Goal: Register for event/course

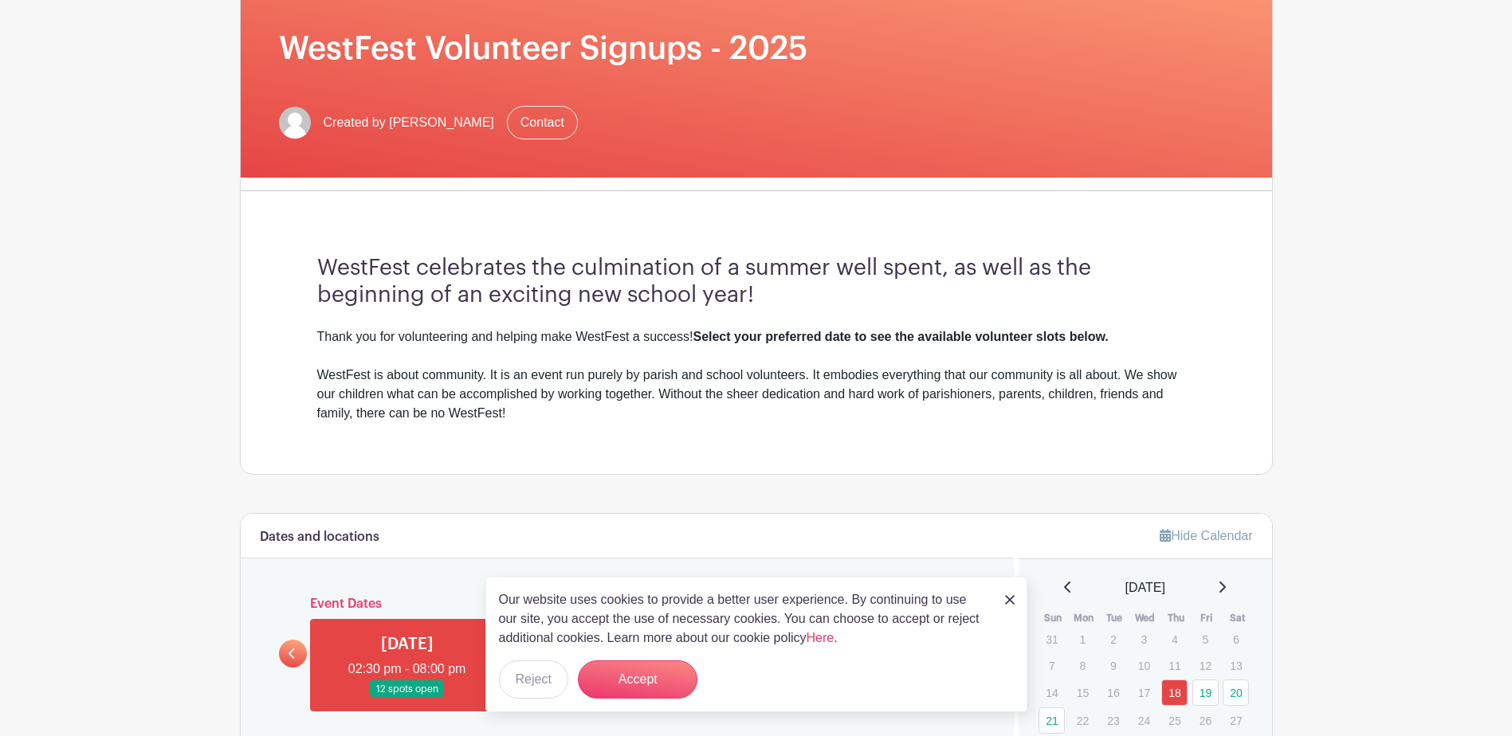
scroll to position [319, 0]
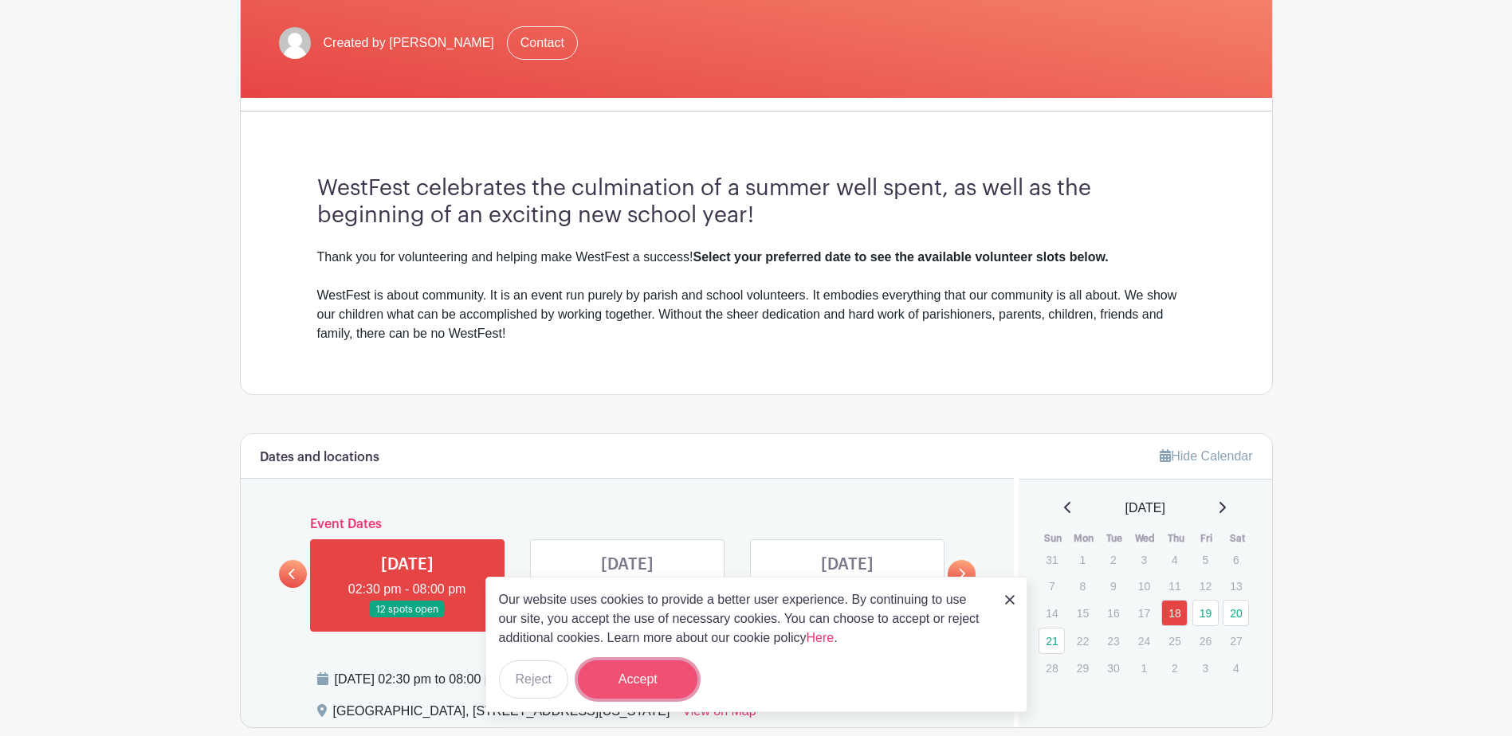
click at [669, 669] on button "Accept" at bounding box center [638, 680] width 120 height 38
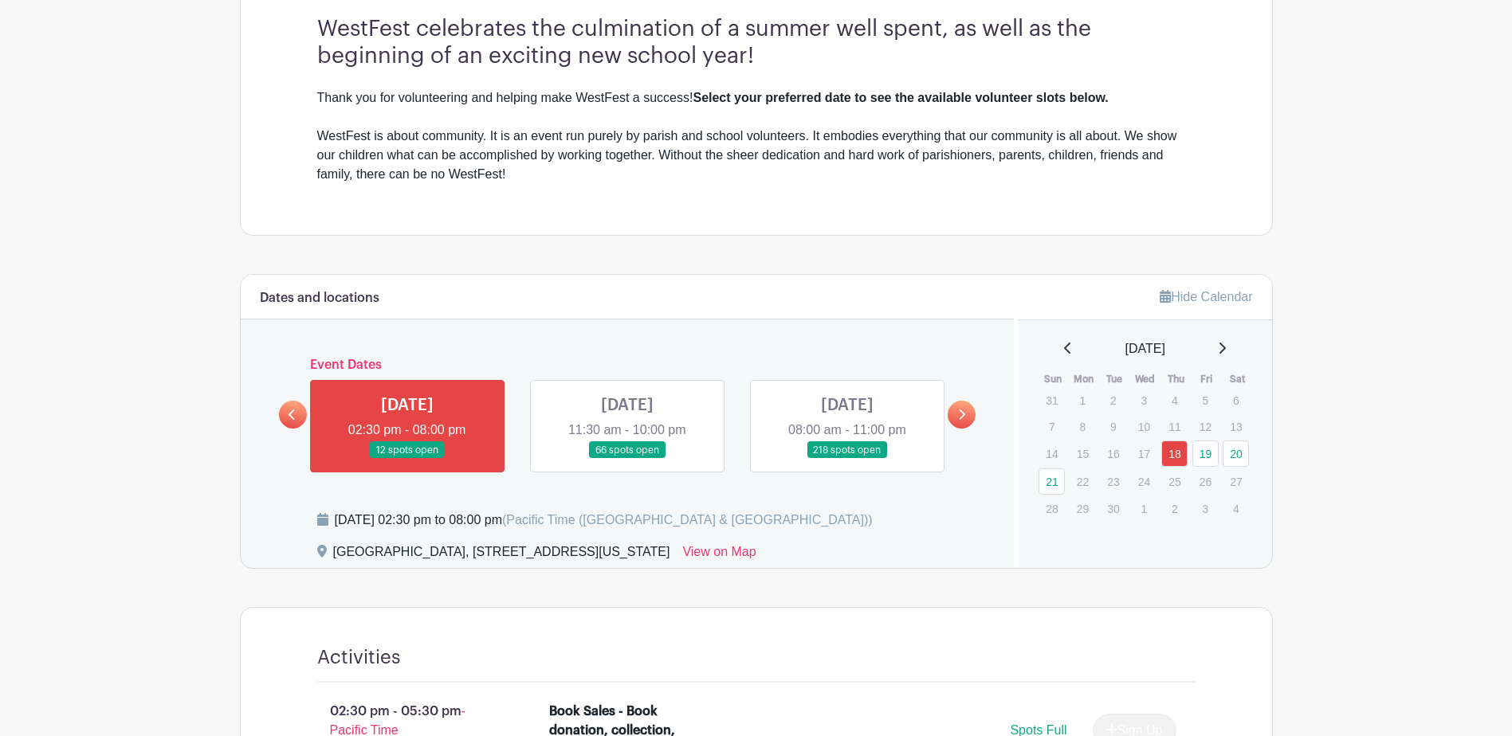
scroll to position [558, 0]
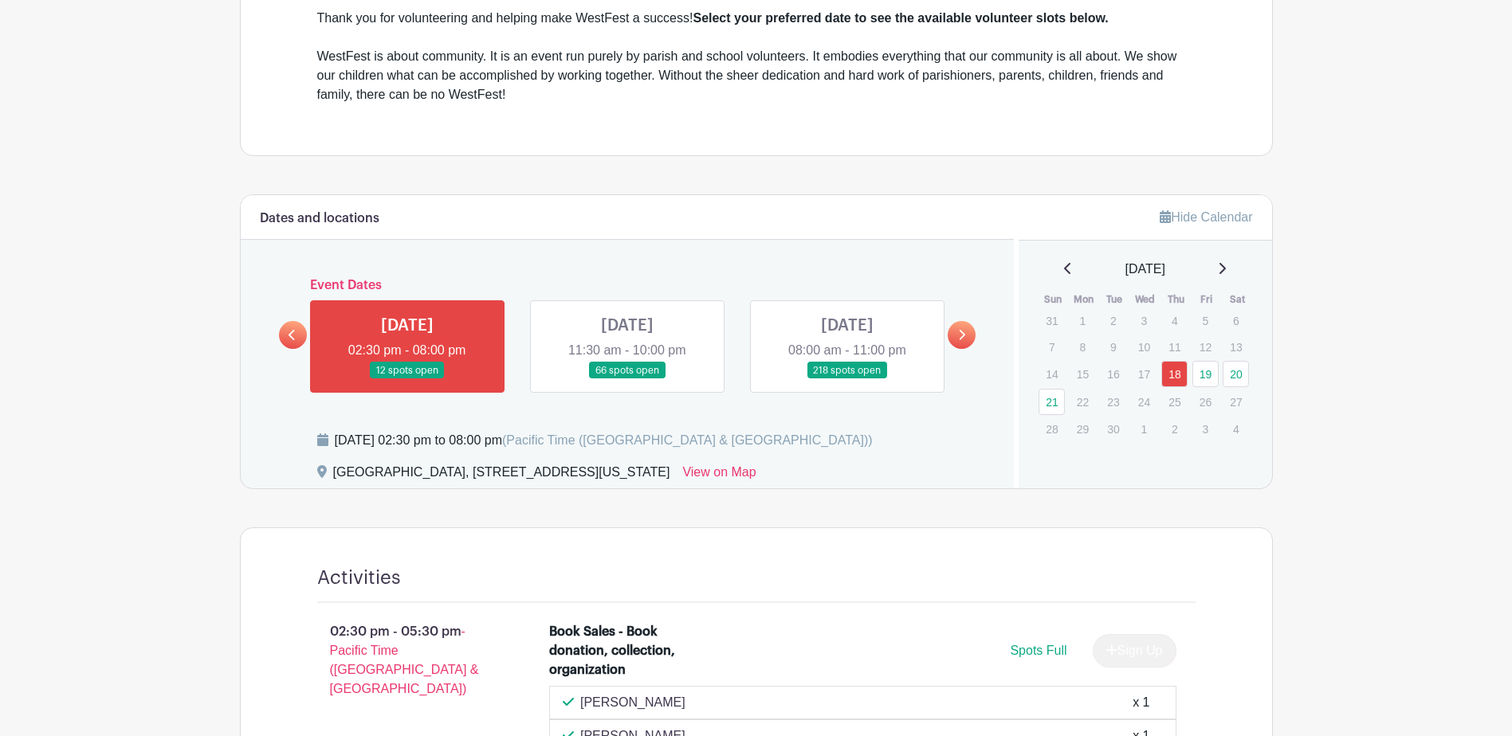
click at [407, 379] on link at bounding box center [407, 379] width 0 height 0
click at [627, 379] on link at bounding box center [627, 379] width 0 height 0
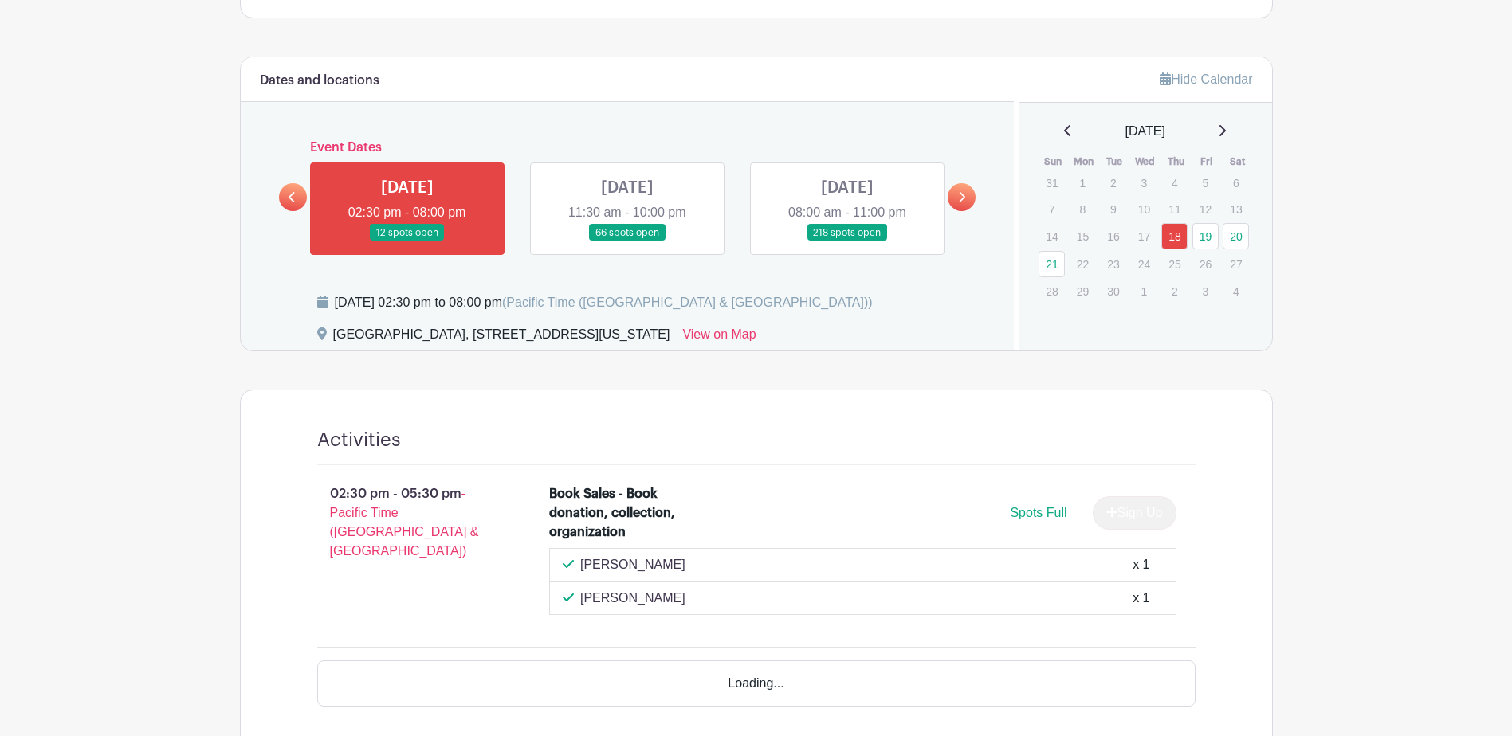
scroll to position [717, 0]
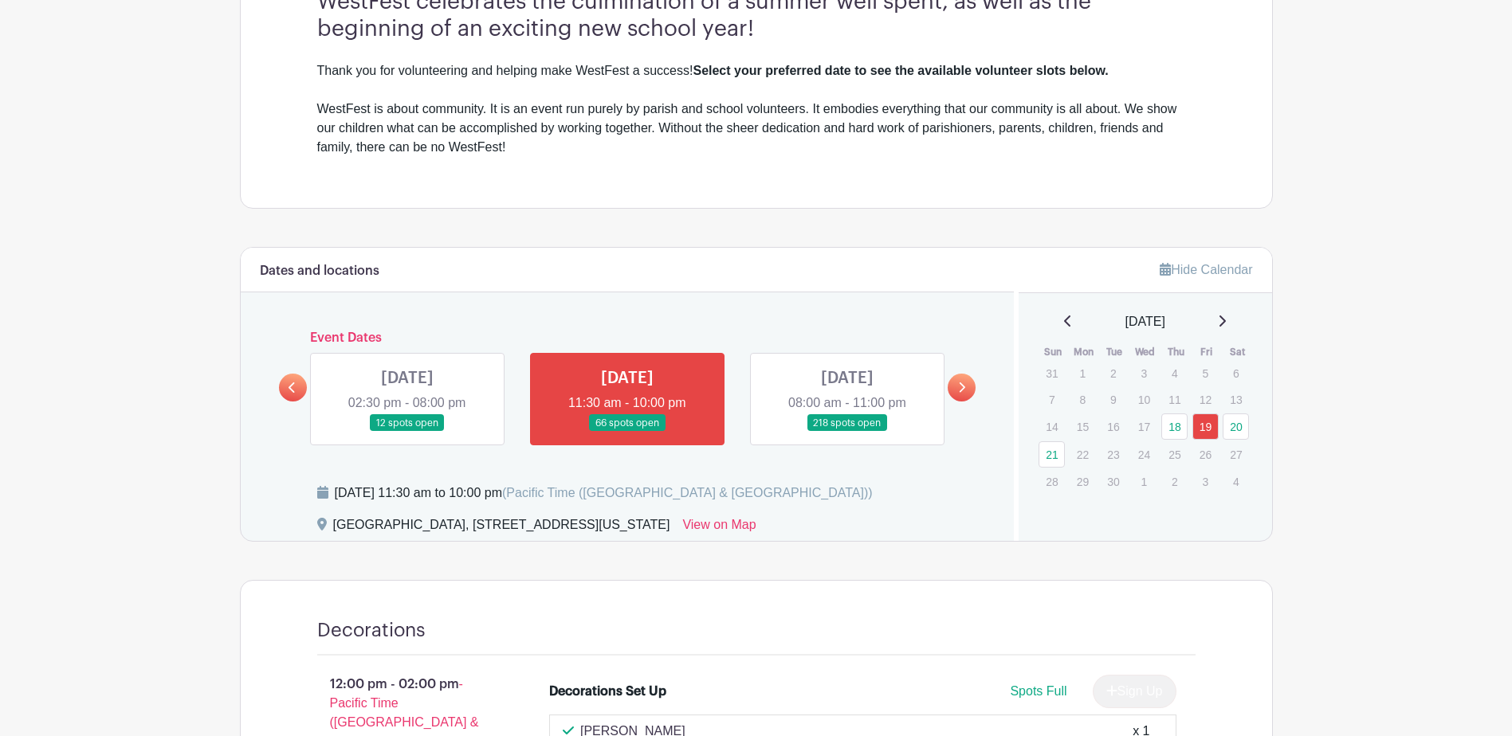
scroll to position [478, 0]
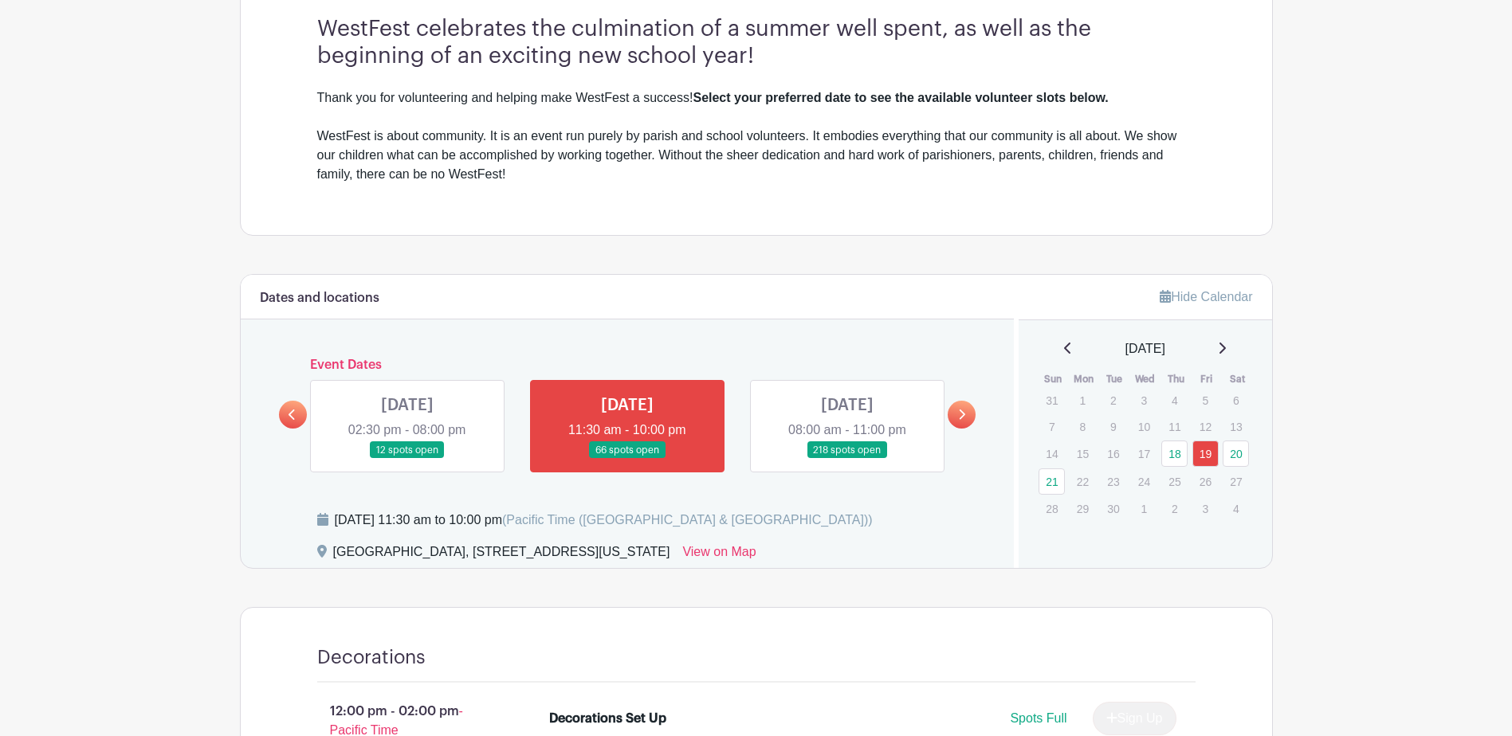
click at [847, 459] on link at bounding box center [847, 459] width 0 height 0
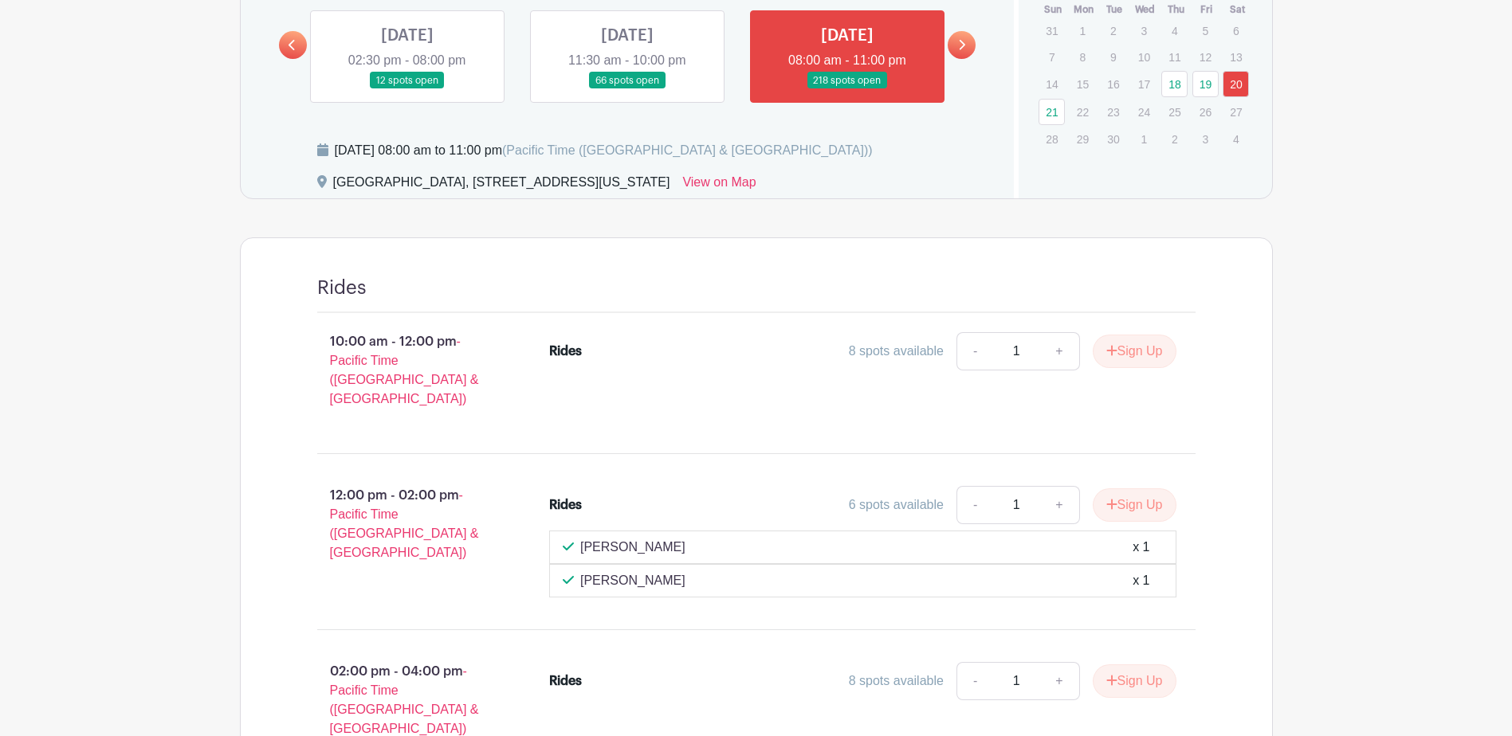
scroll to position [877, 0]
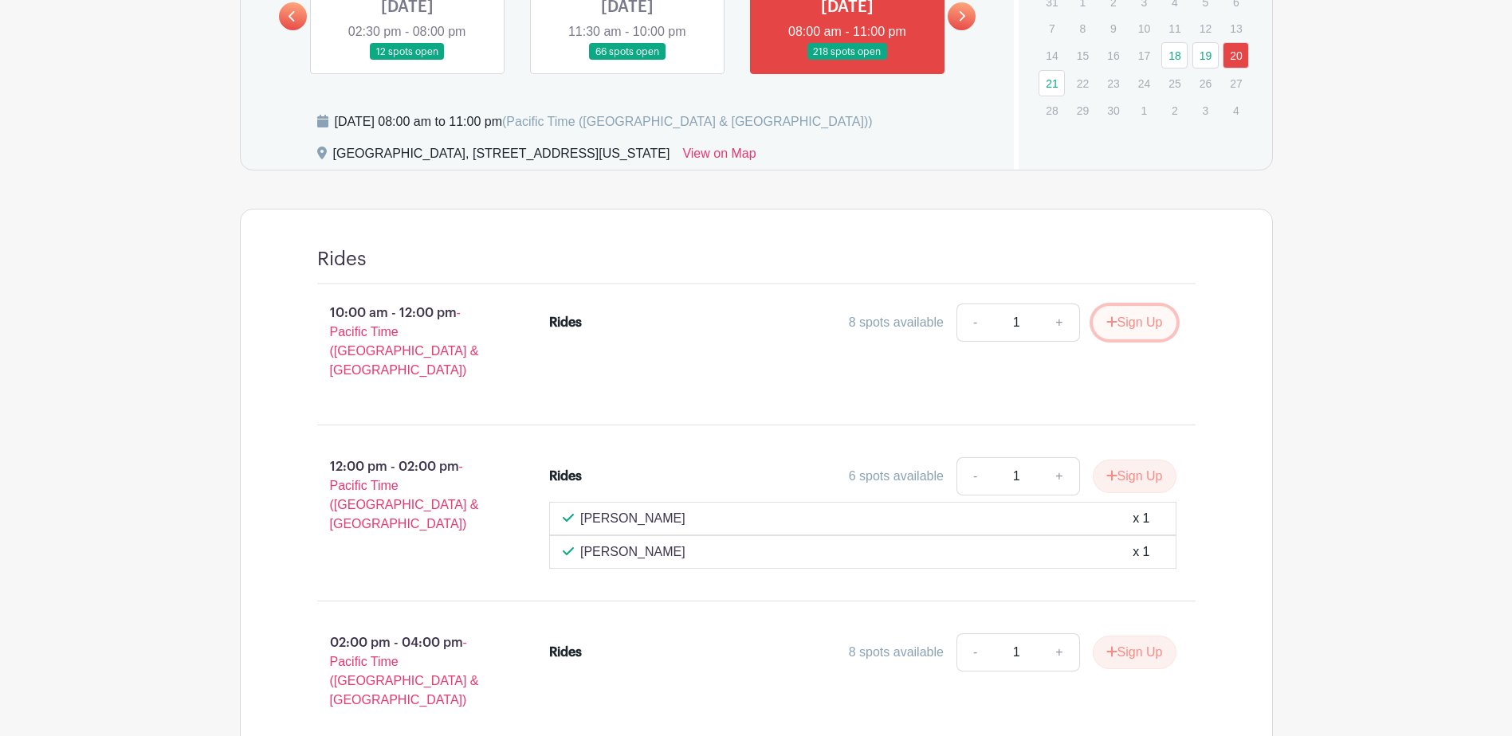
click at [1121, 324] on button "Sign Up" at bounding box center [1135, 322] width 84 height 33
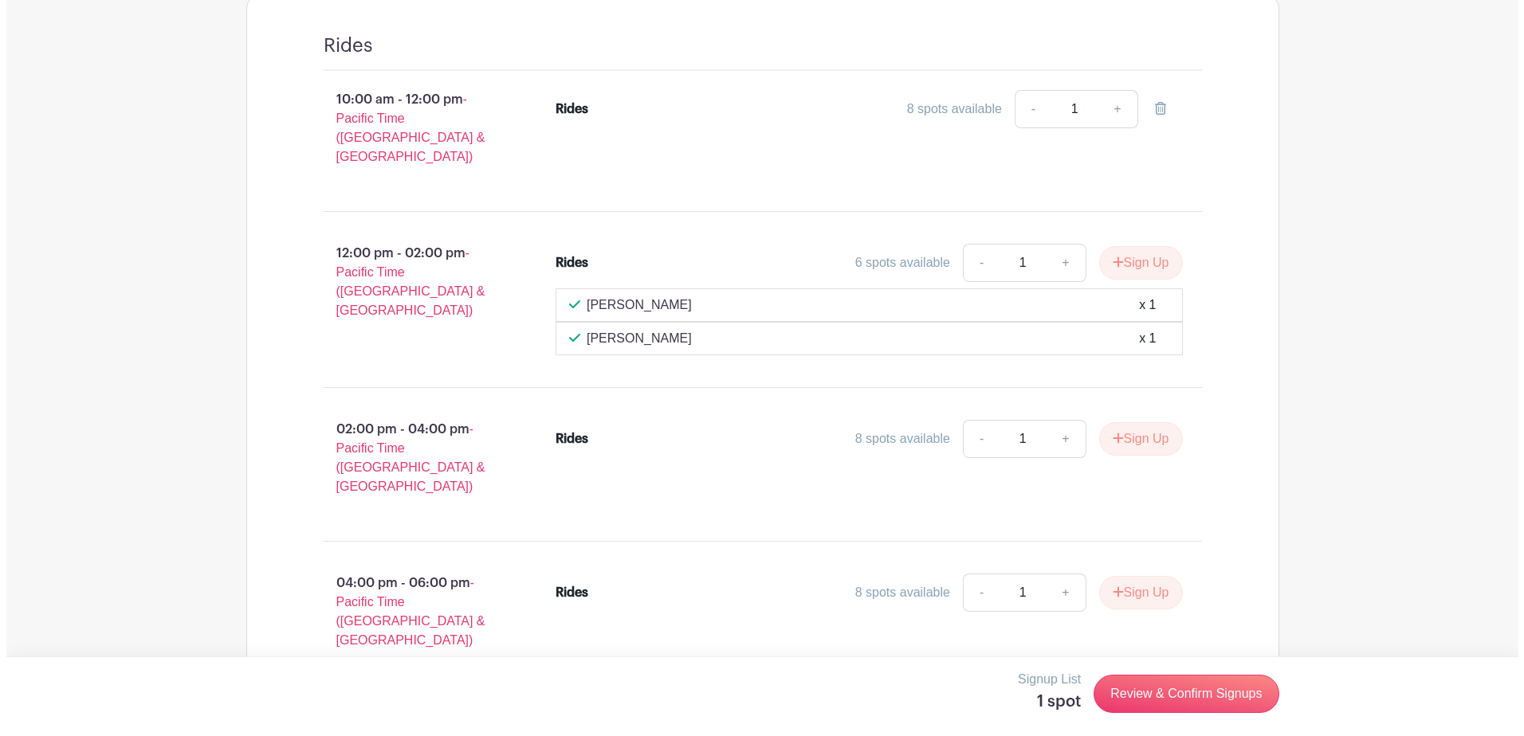
scroll to position [956, 0]
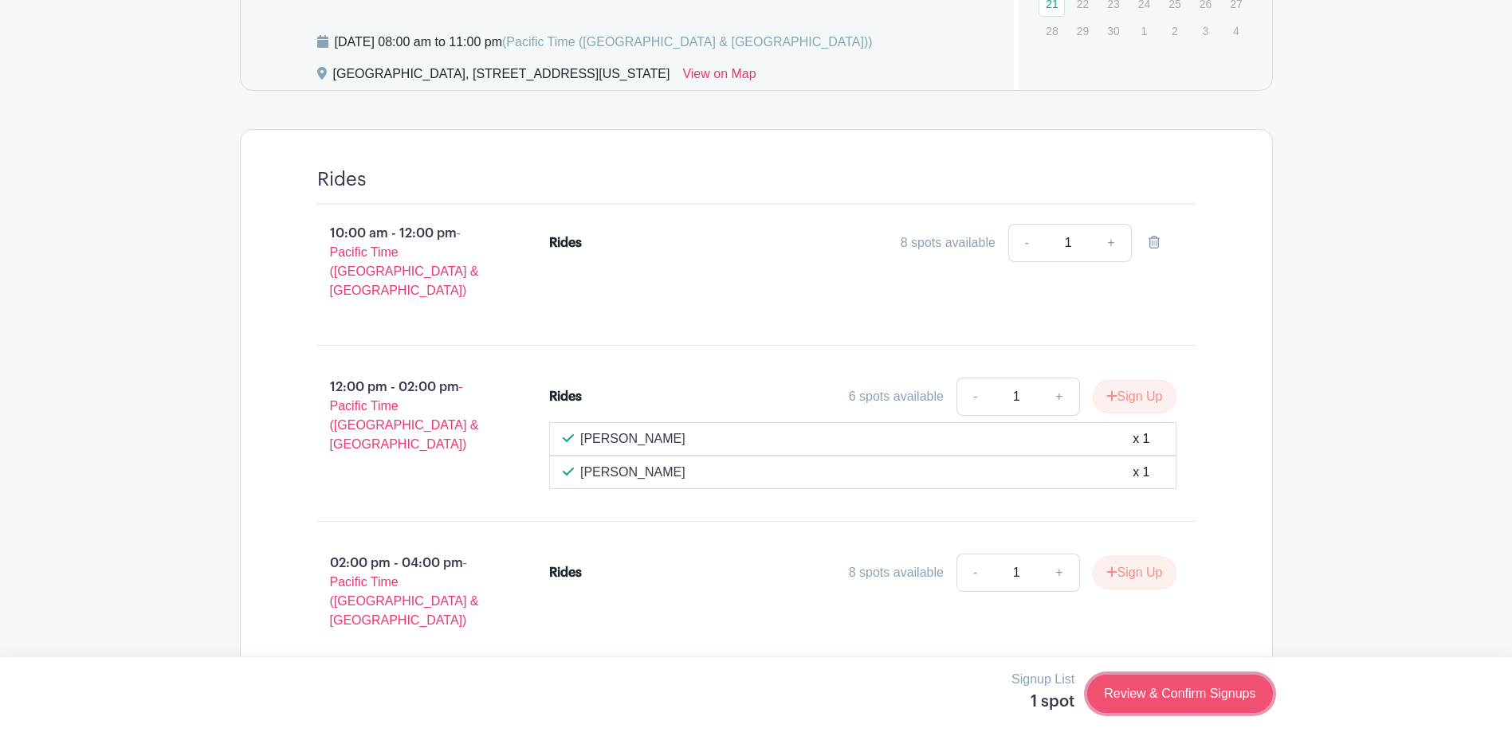
click at [1198, 697] on link "Review & Confirm Signups" at bounding box center [1179, 694] width 185 height 38
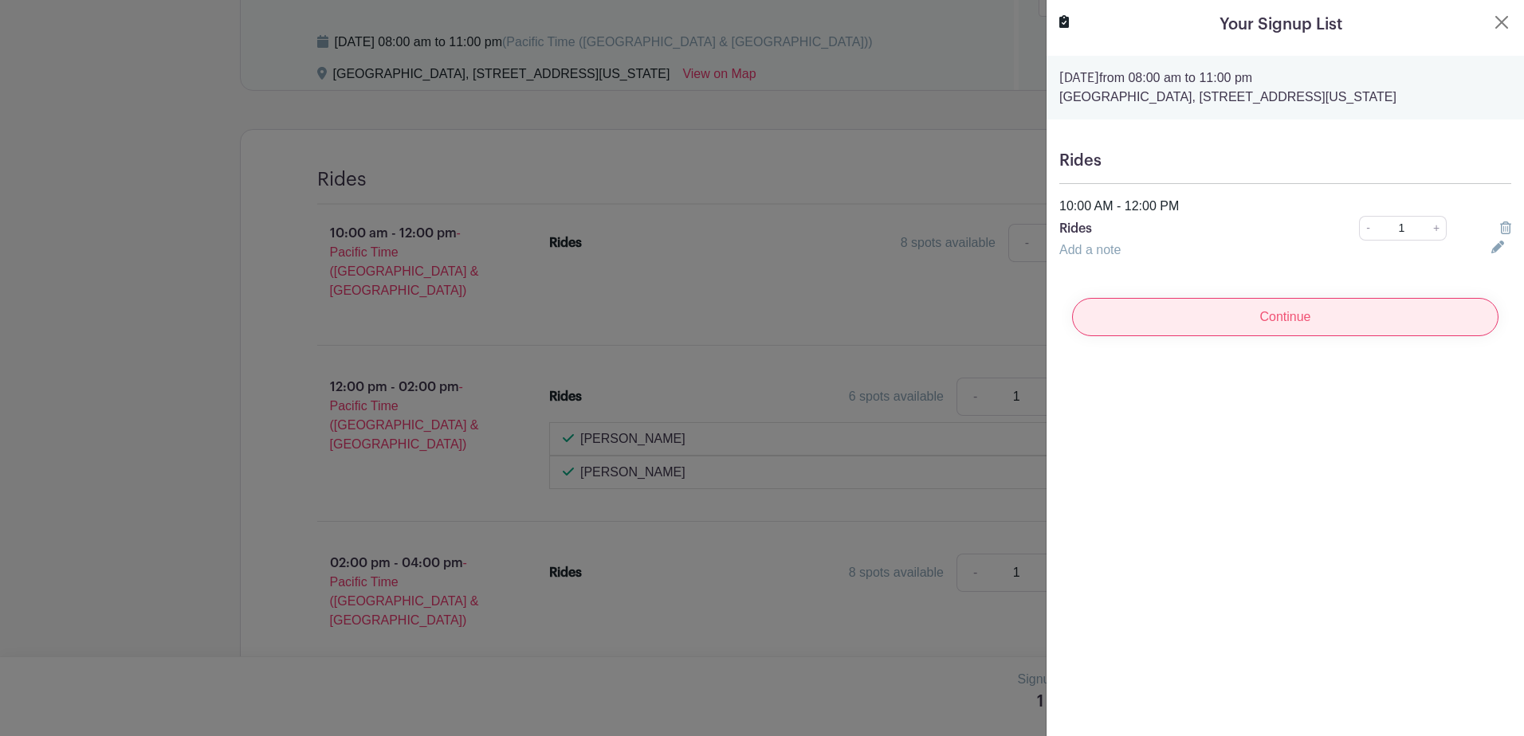
click at [1303, 323] on input "Continue" at bounding box center [1285, 317] width 426 height 38
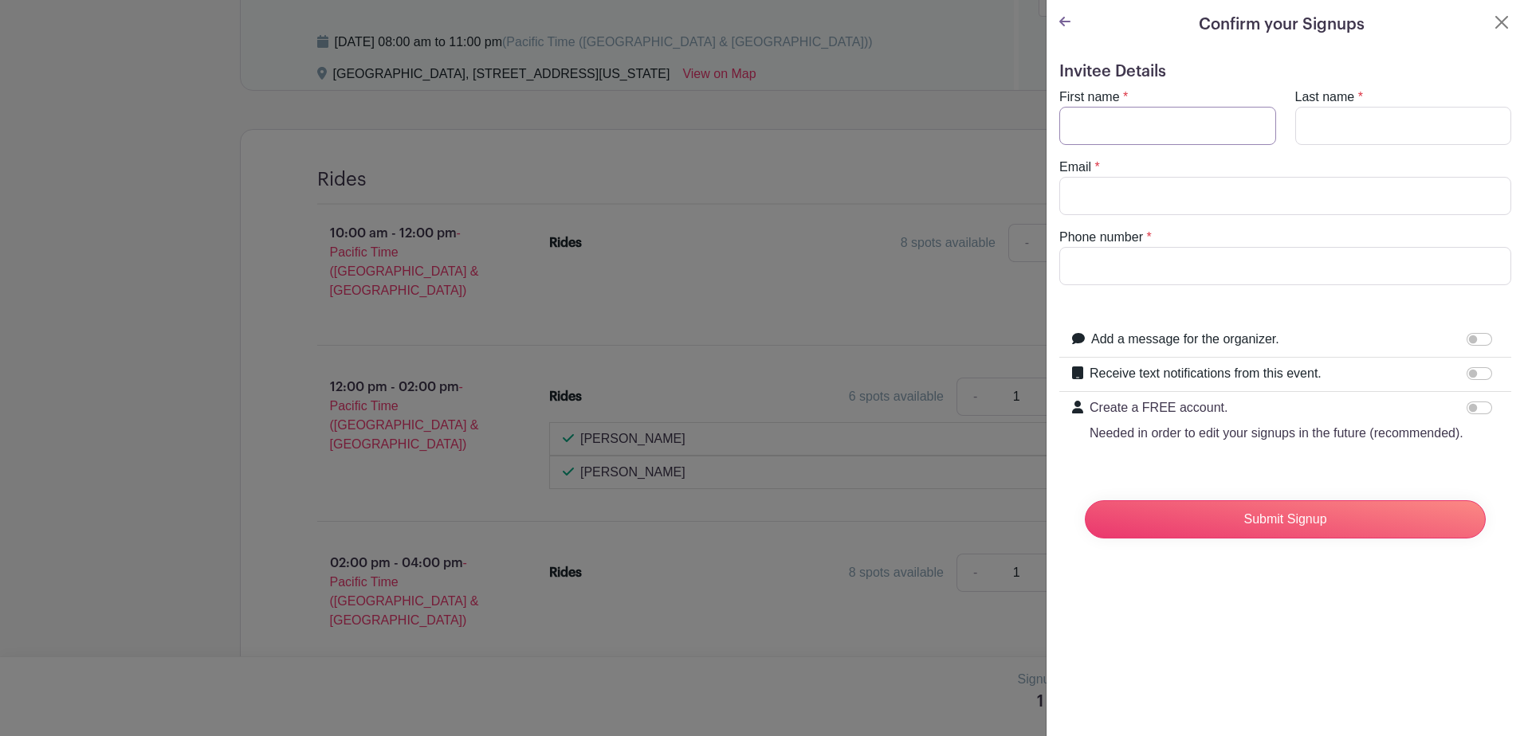
click at [1148, 125] on input "First name" at bounding box center [1167, 126] width 217 height 38
type input "[PERSON_NAME]"
type input "[PERSON_NAME][EMAIL_ADDRESS][DOMAIN_NAME]"
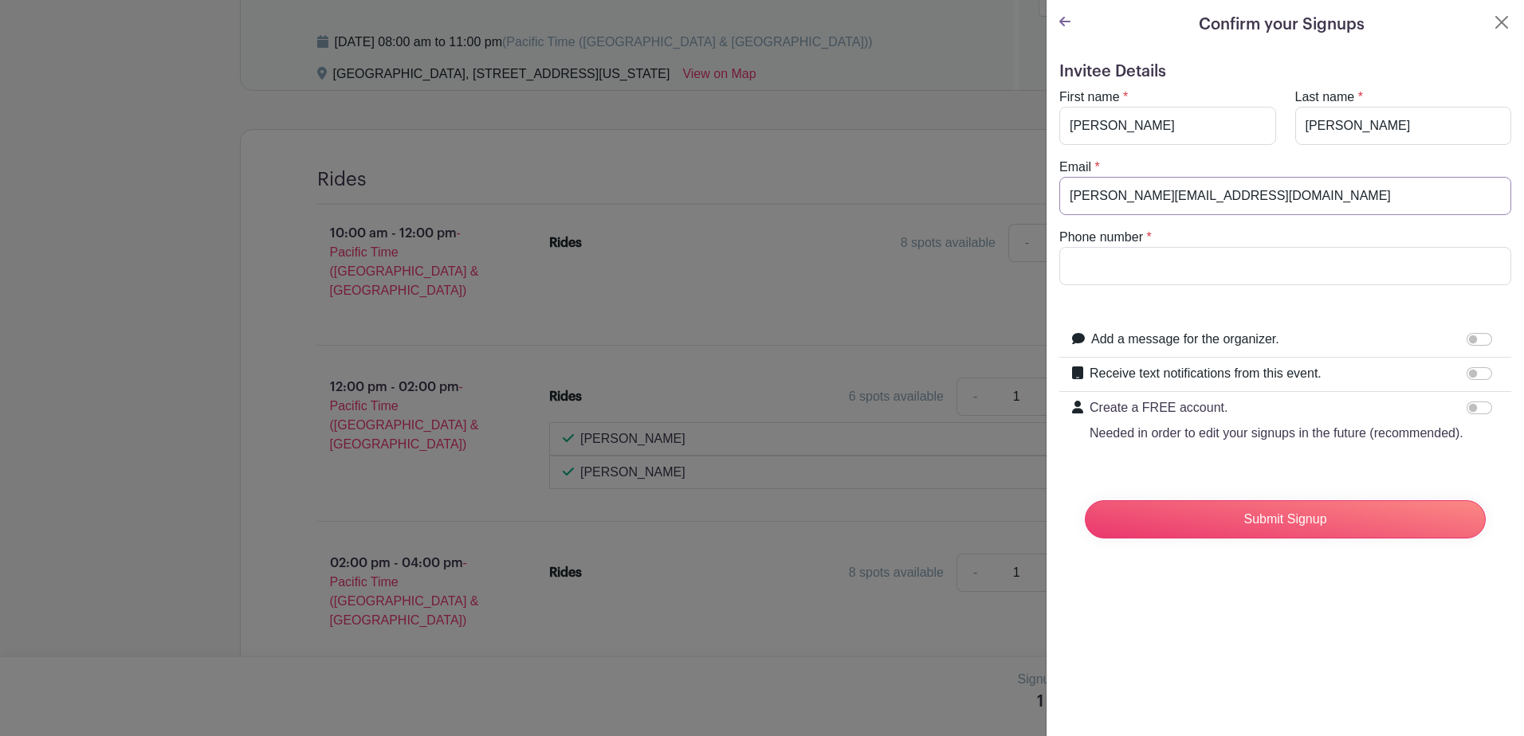
type input "2064064407"
click at [1470, 411] on input "Create a FREE account. Needed in order to edit your signups in the future (reco…" at bounding box center [1479, 408] width 26 height 13
checkbox input "true"
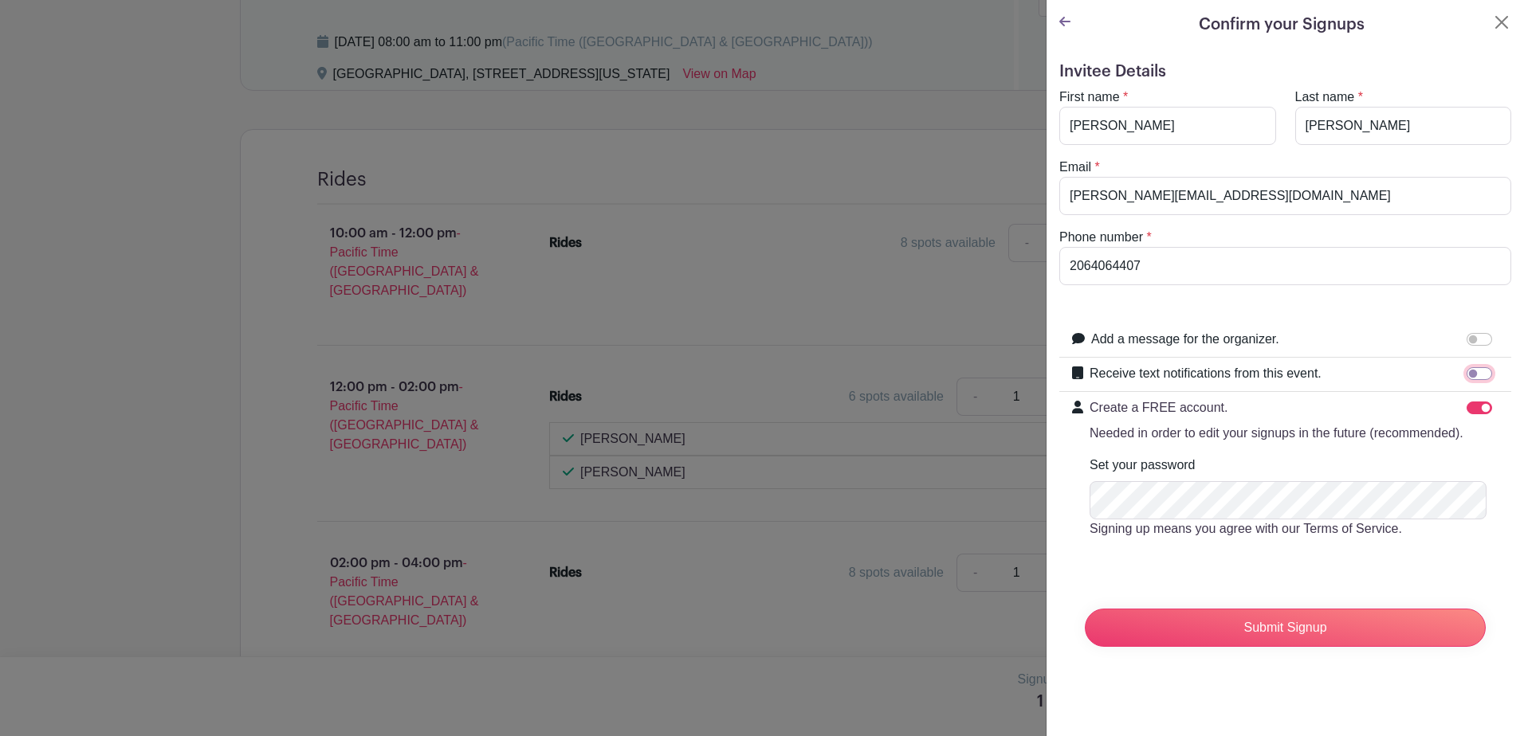
click at [1467, 376] on input "Receive text notifications from this event." at bounding box center [1479, 373] width 26 height 13
checkbox input "true"
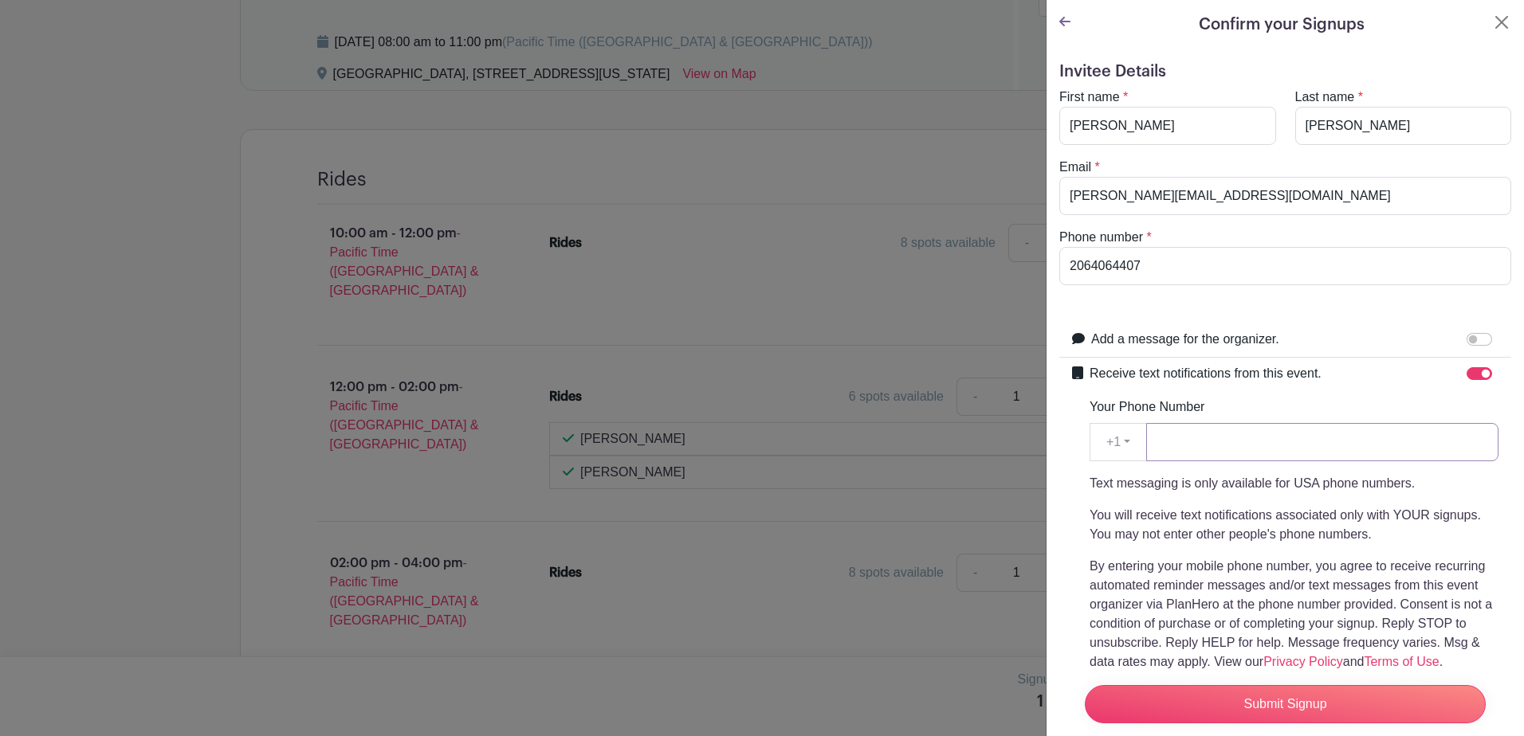
click at [1250, 440] on input "Your Phone Number" at bounding box center [1322, 442] width 352 height 38
type input "2064064407"
click at [1285, 400] on div "Your Phone Number +1 +1 2064064407 Text messaging is only available for USA pho…" at bounding box center [1293, 535] width 409 height 274
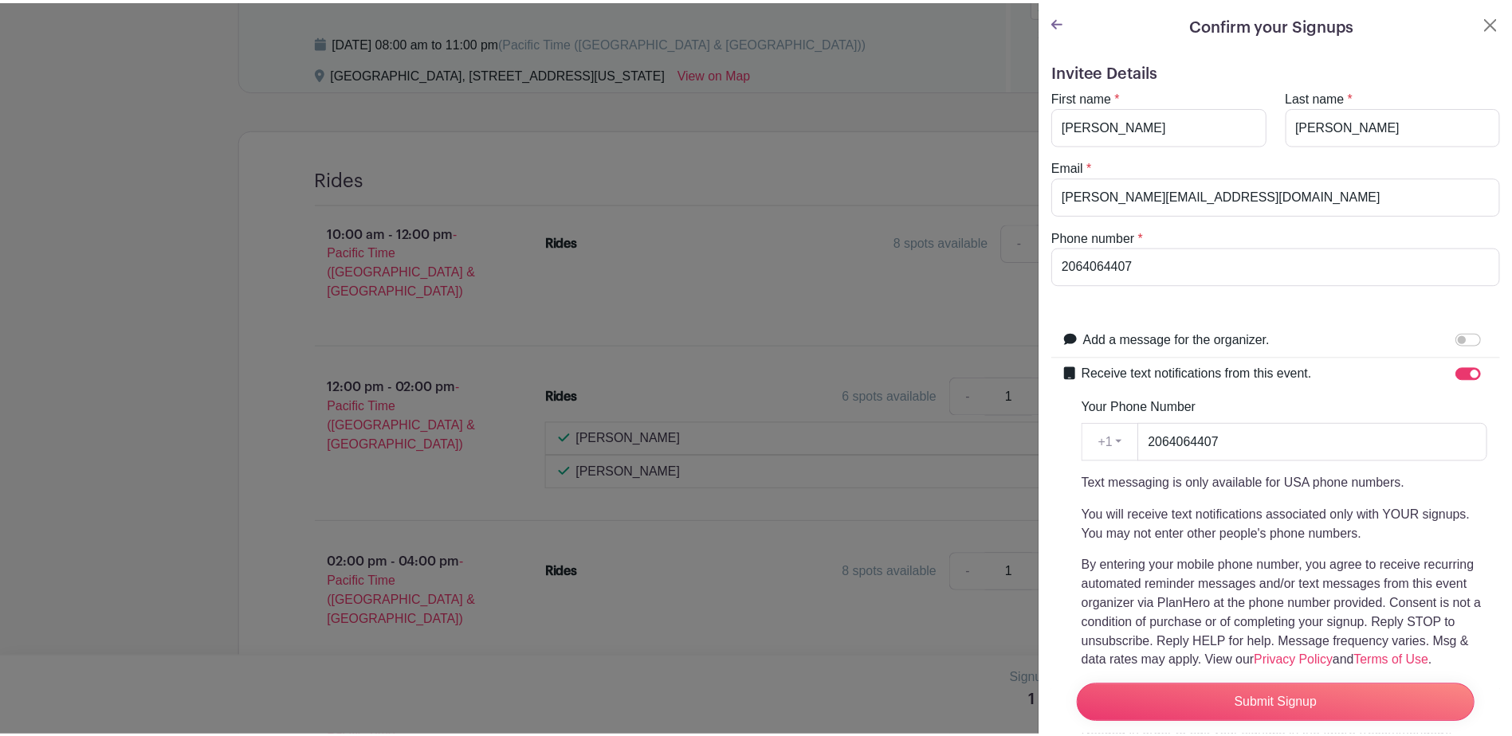
scroll to position [80, 0]
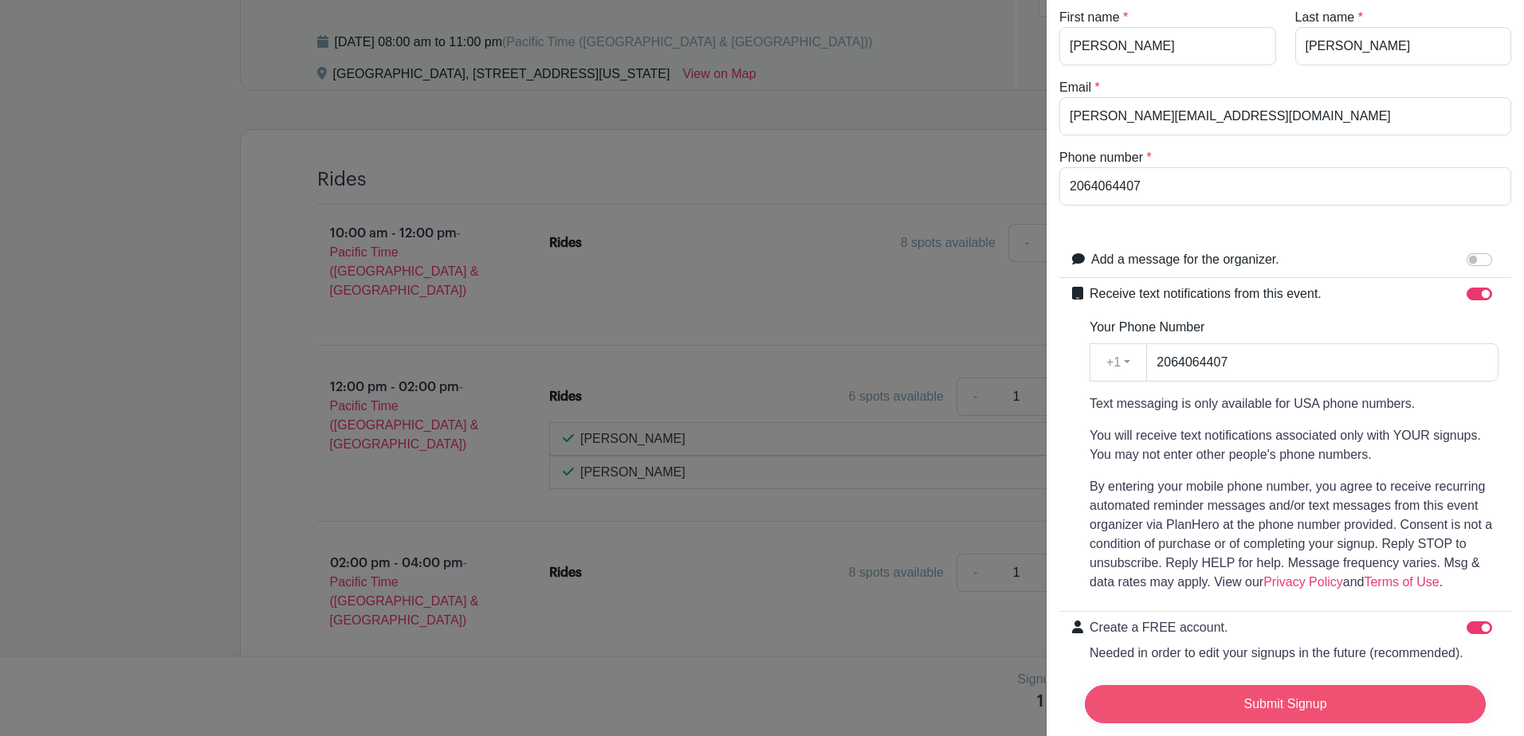
click at [1273, 697] on input "Submit Signup" at bounding box center [1285, 704] width 401 height 38
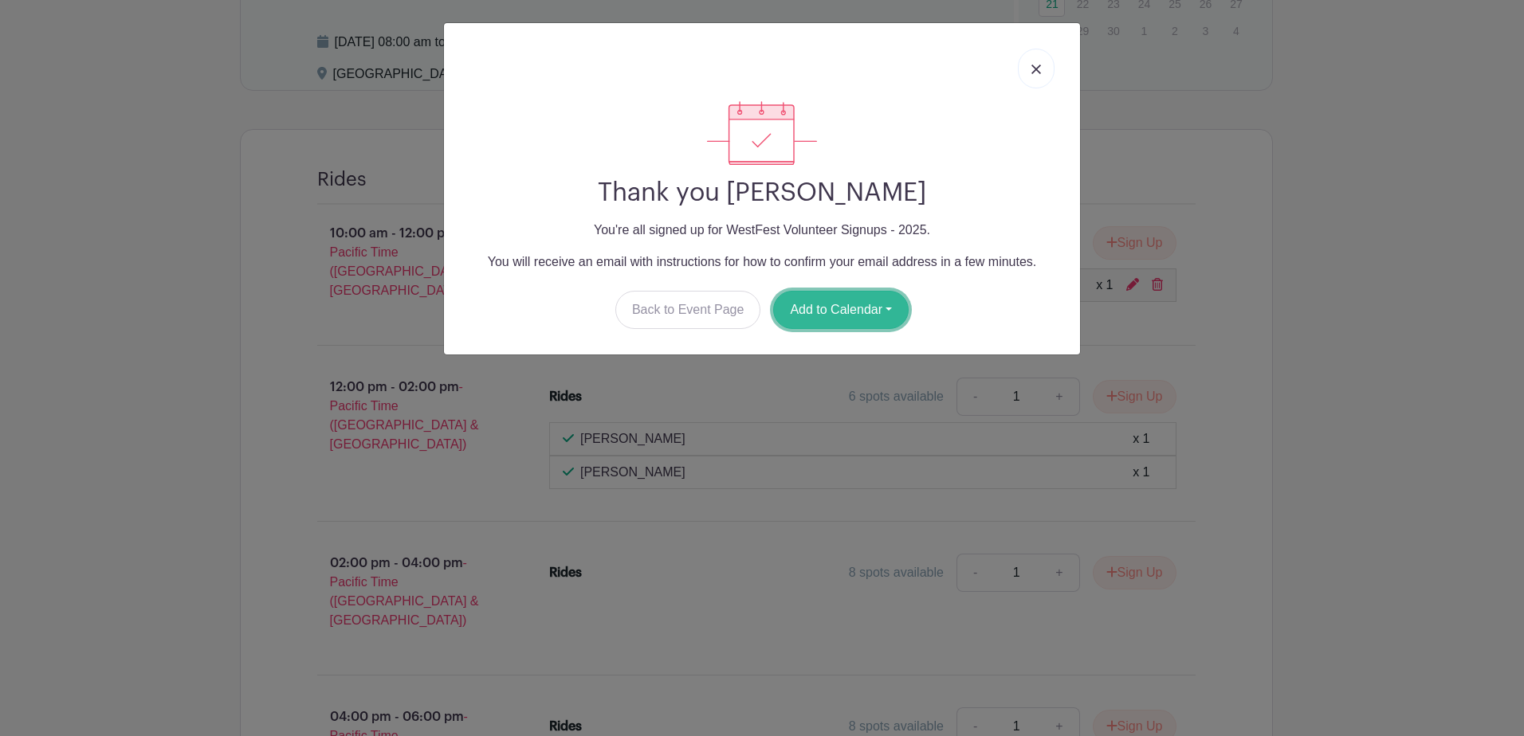
click at [889, 309] on button "Add to Calendar" at bounding box center [840, 310] width 135 height 38
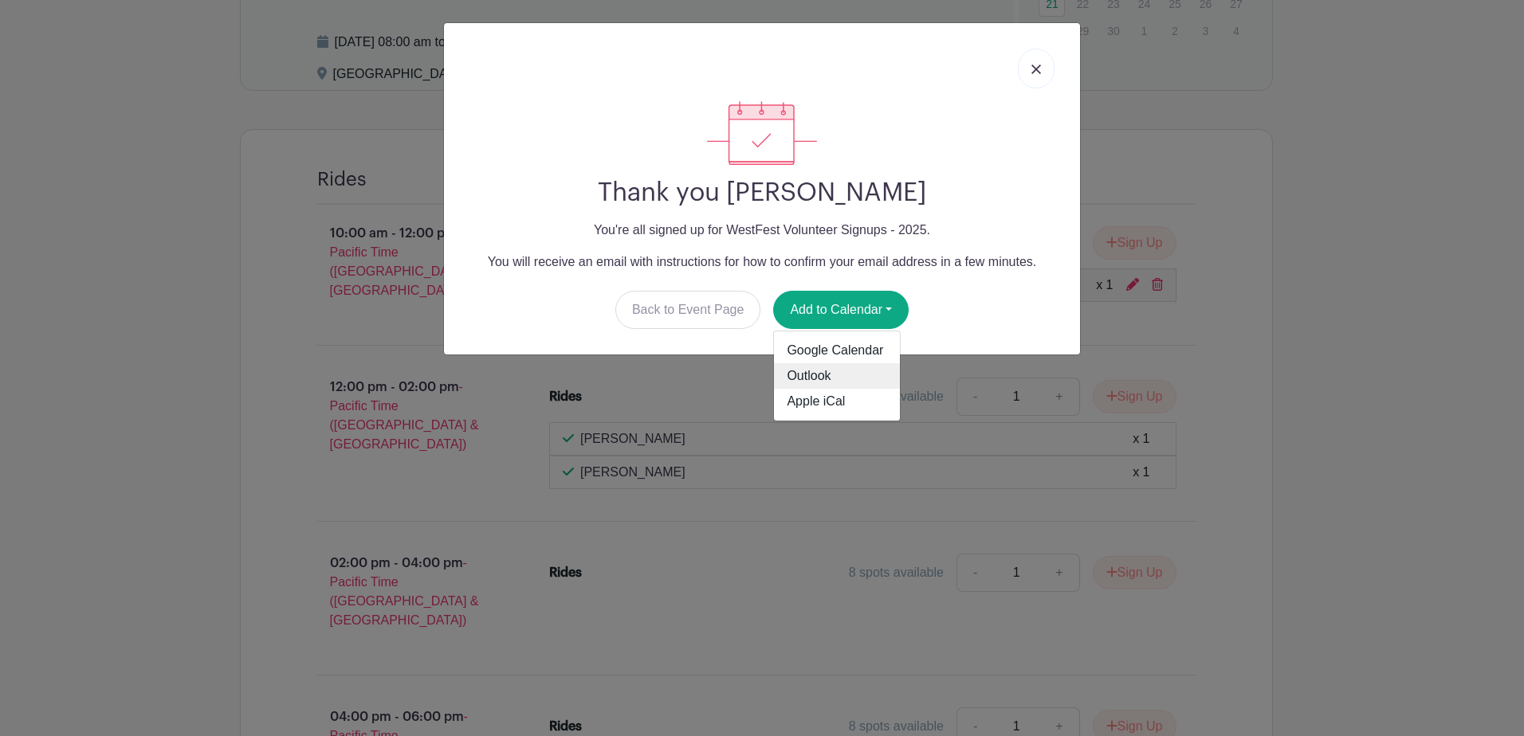
click at [811, 375] on link "Outlook" at bounding box center [837, 376] width 126 height 26
click at [1036, 77] on link at bounding box center [1036, 69] width 37 height 40
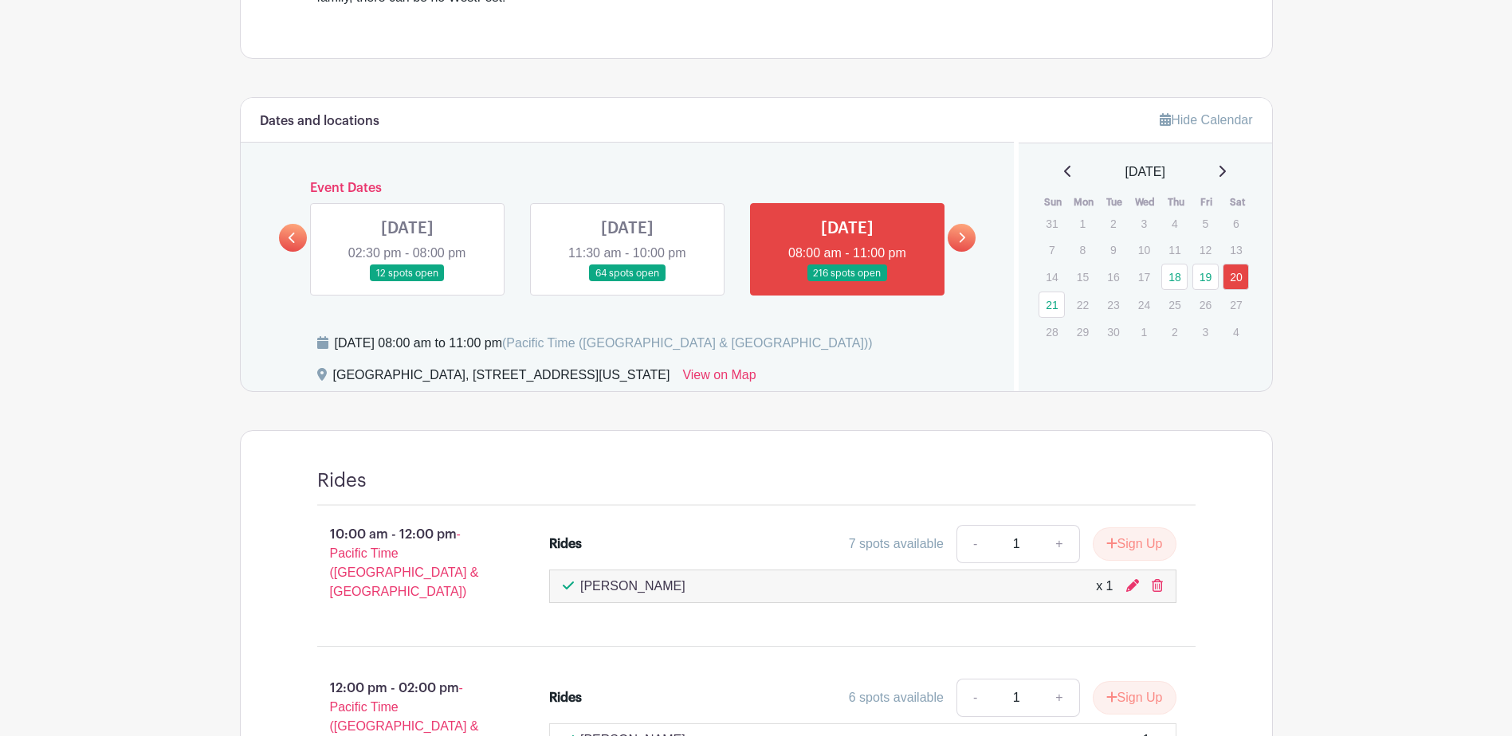
scroll to position [478, 0]
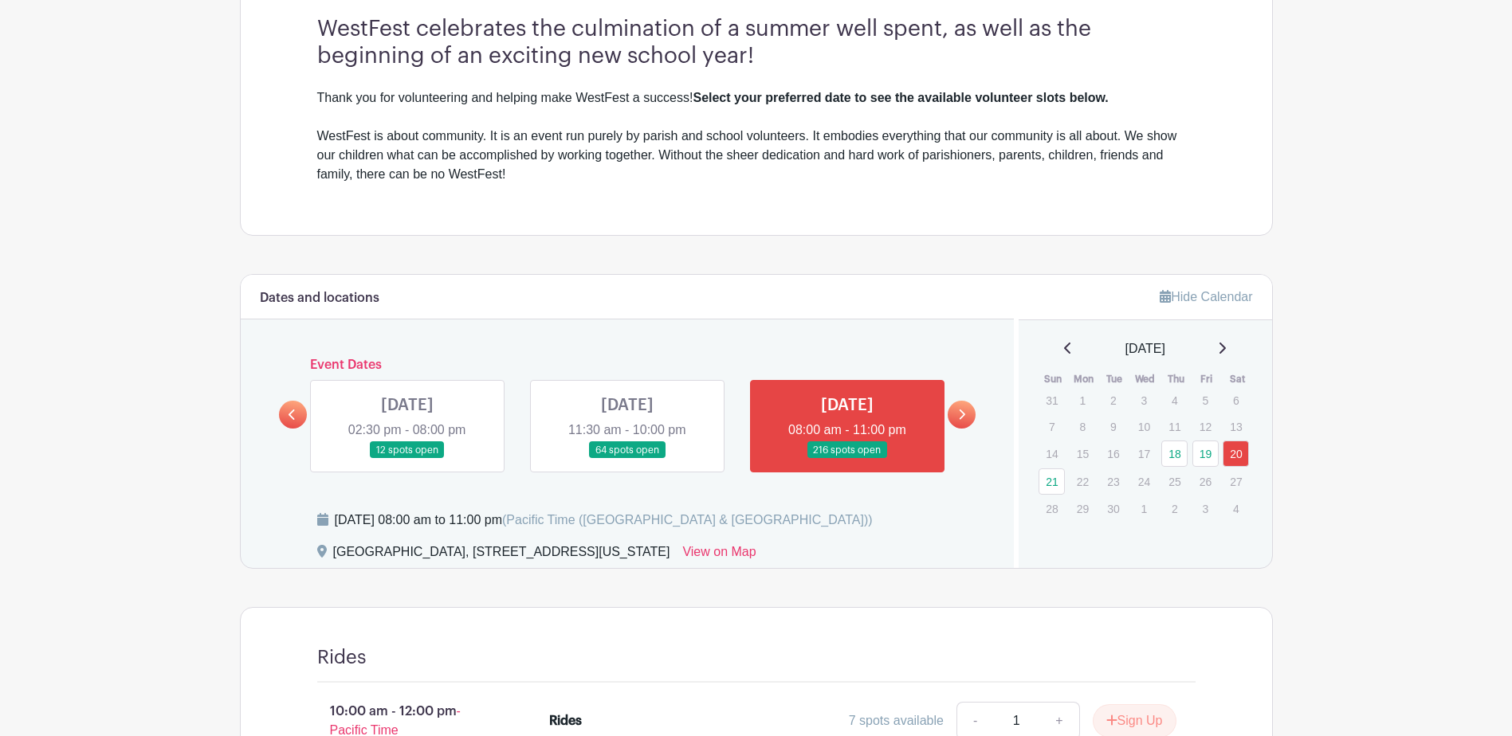
click at [407, 459] on link at bounding box center [407, 459] width 0 height 0
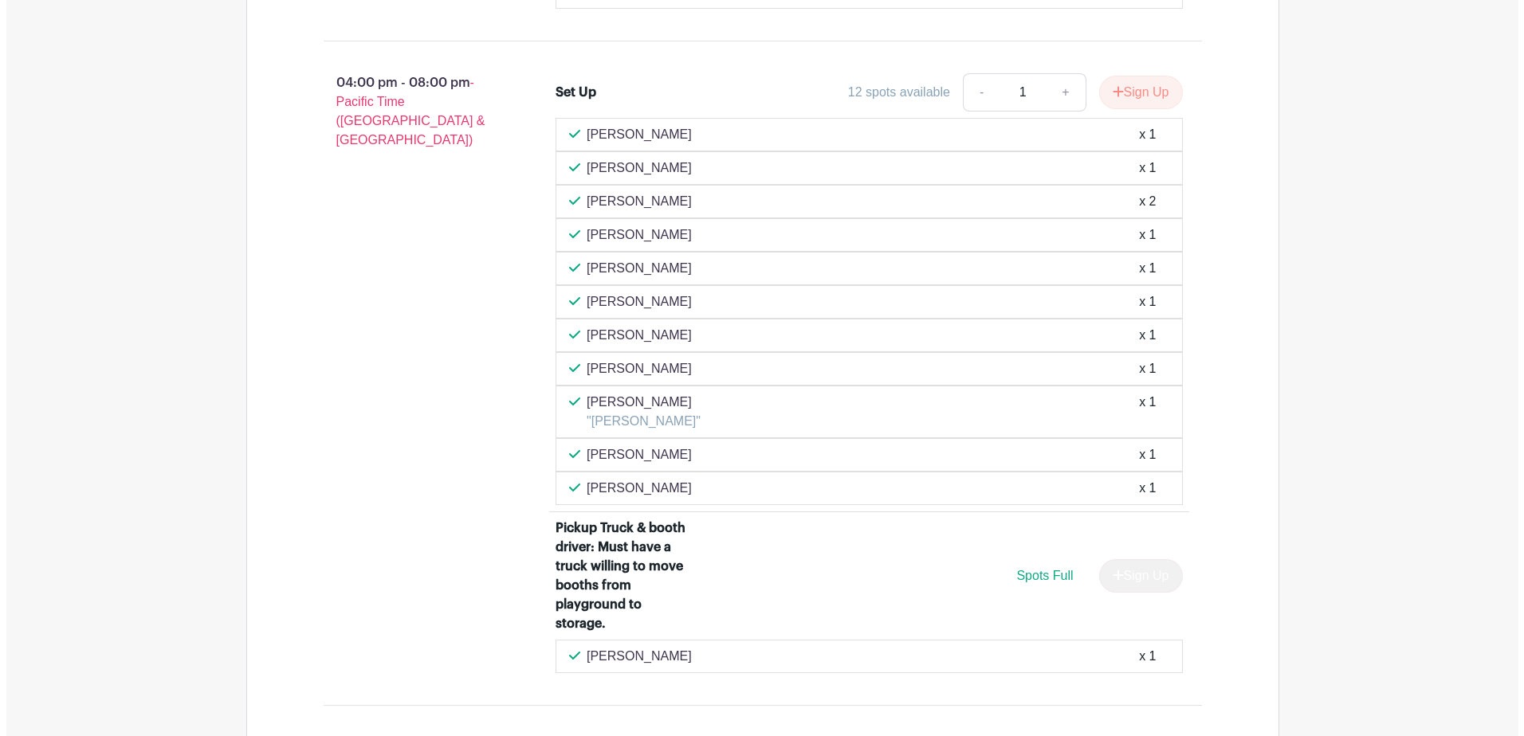
scroll to position [1963, 0]
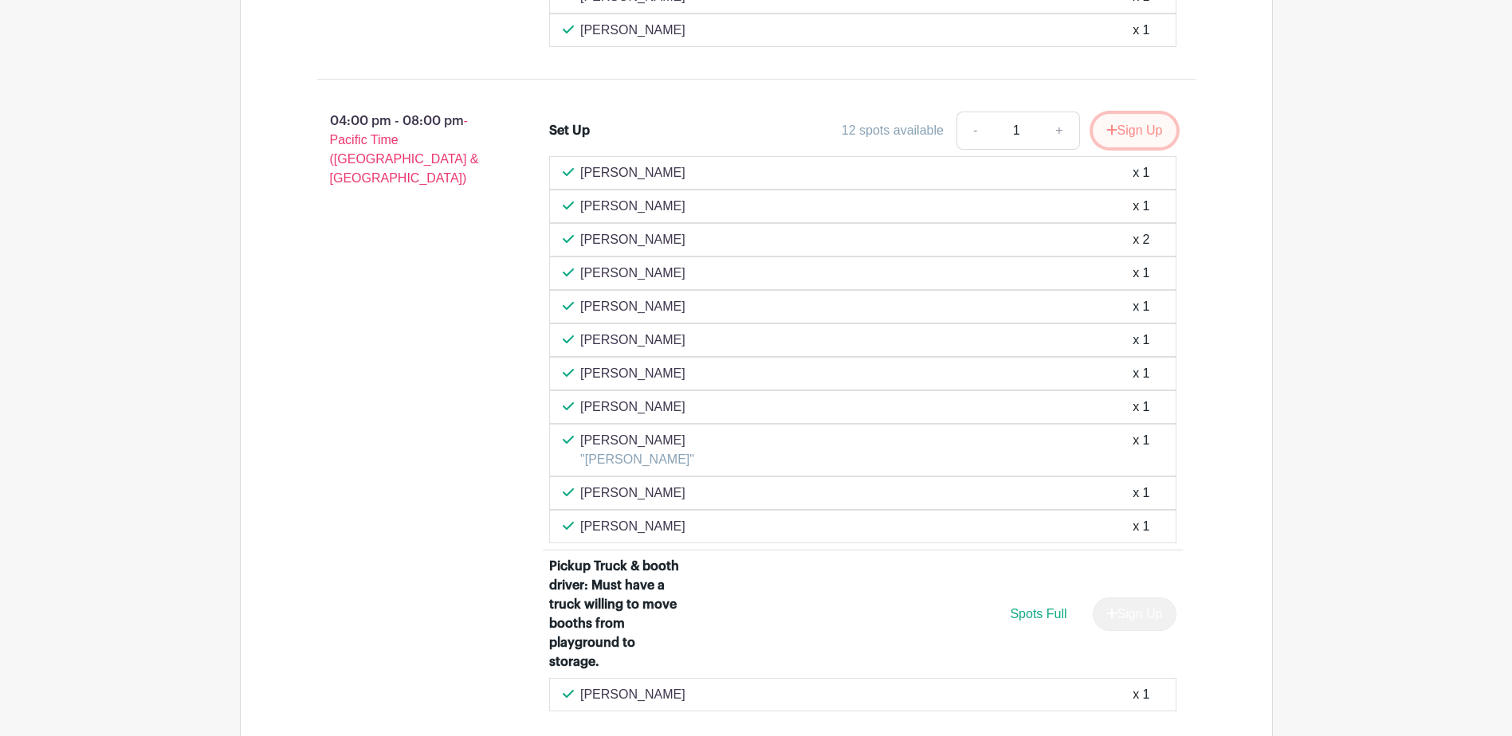
click at [1136, 133] on button "Sign Up" at bounding box center [1135, 130] width 84 height 33
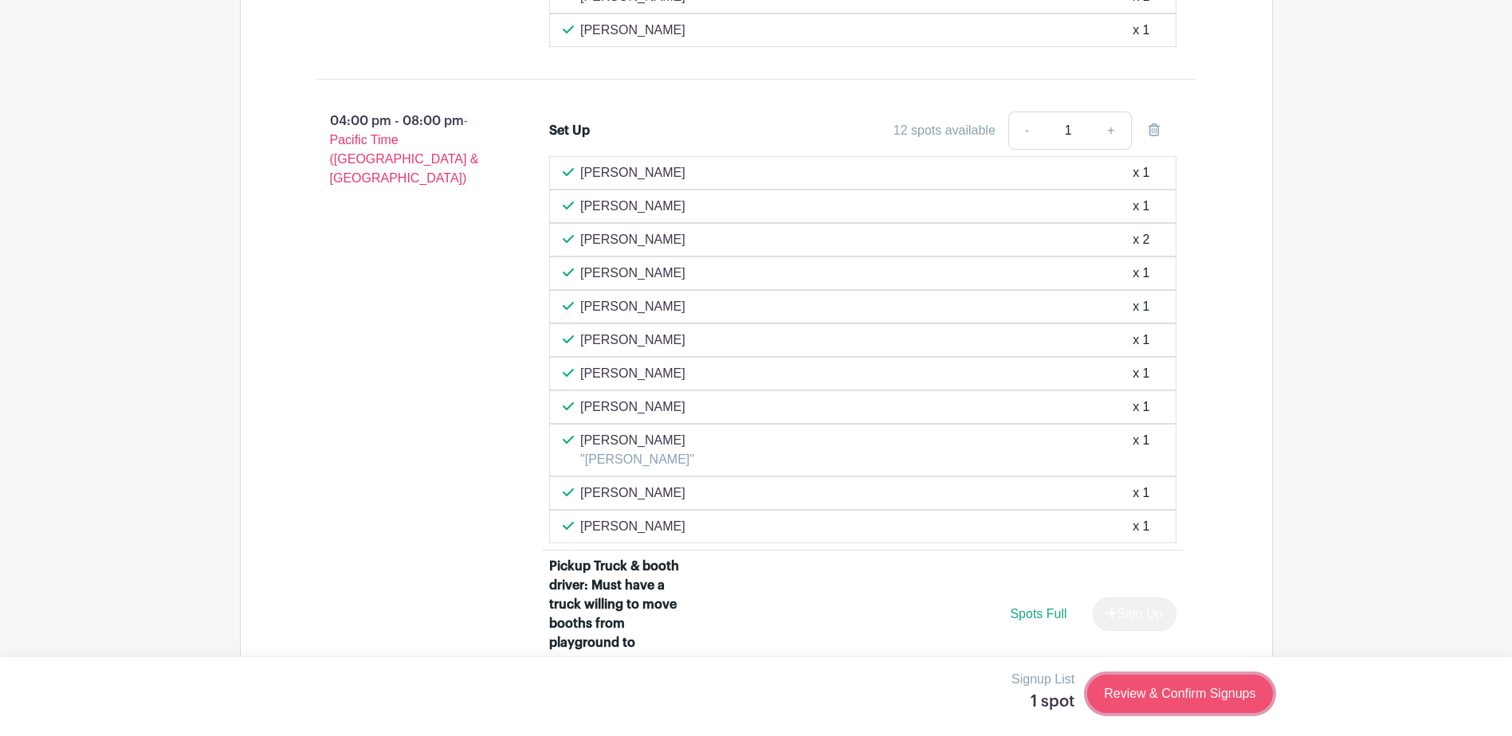
click at [1222, 699] on link "Review & Confirm Signups" at bounding box center [1179, 694] width 185 height 38
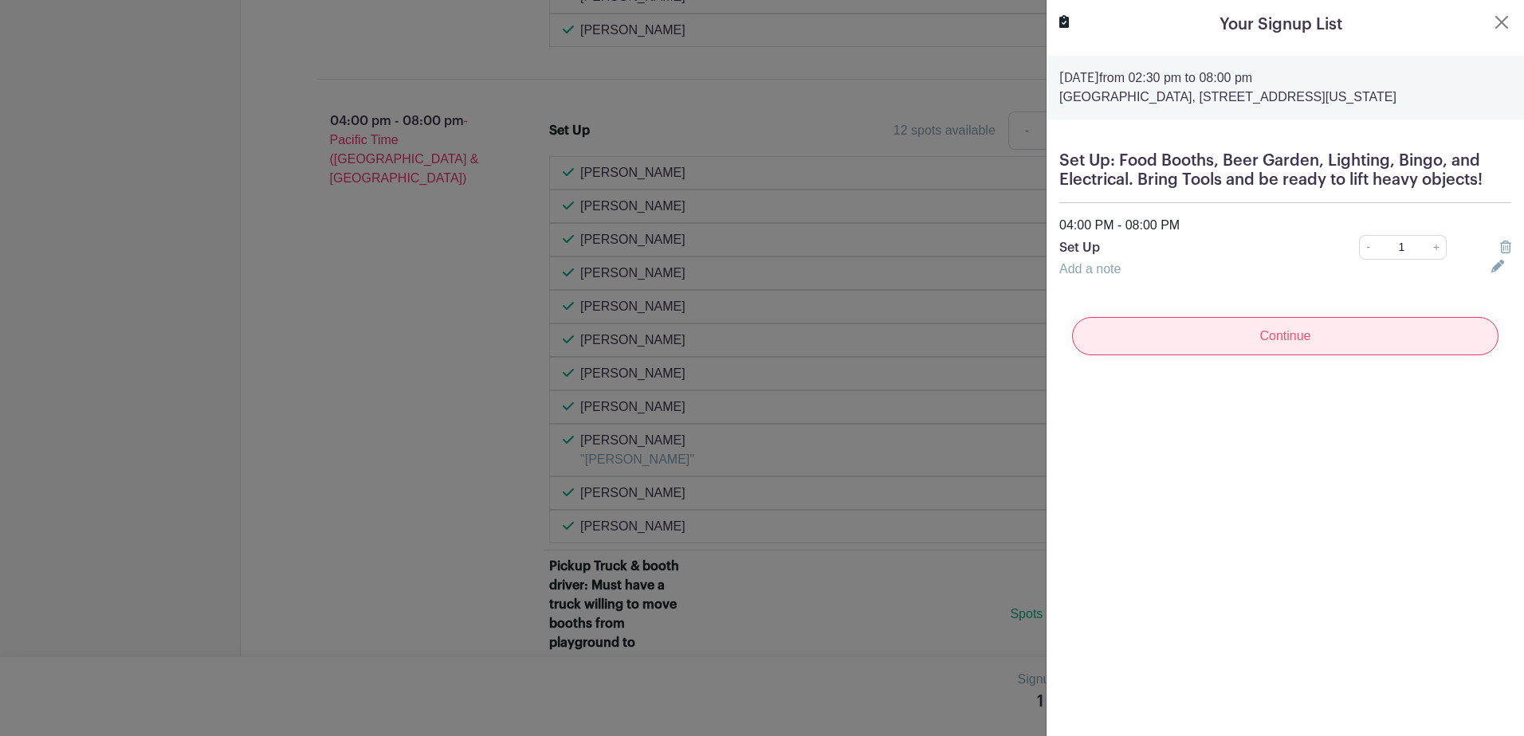
click at [1289, 335] on input "Continue" at bounding box center [1285, 336] width 426 height 38
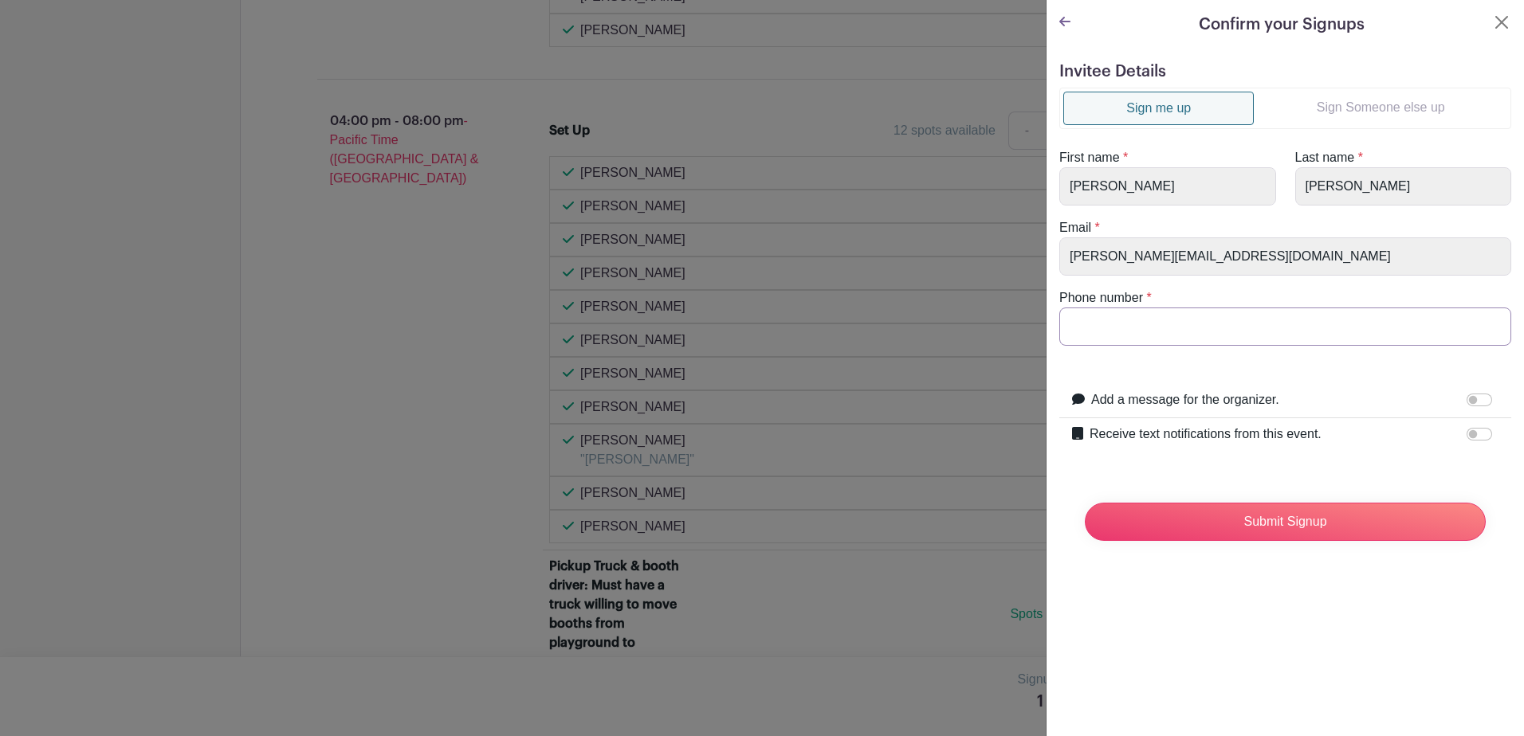
click at [1146, 334] on input "Phone number" at bounding box center [1285, 327] width 452 height 38
type input "2064064407"
click at [1397, 357] on form "Invitee Details Sign me up Sign Someone else up First name * [PERSON_NAME] Last…" at bounding box center [1285, 308] width 452 height 492
click at [1472, 430] on input "Receive text notifications from this event." at bounding box center [1479, 434] width 26 height 13
checkbox input "true"
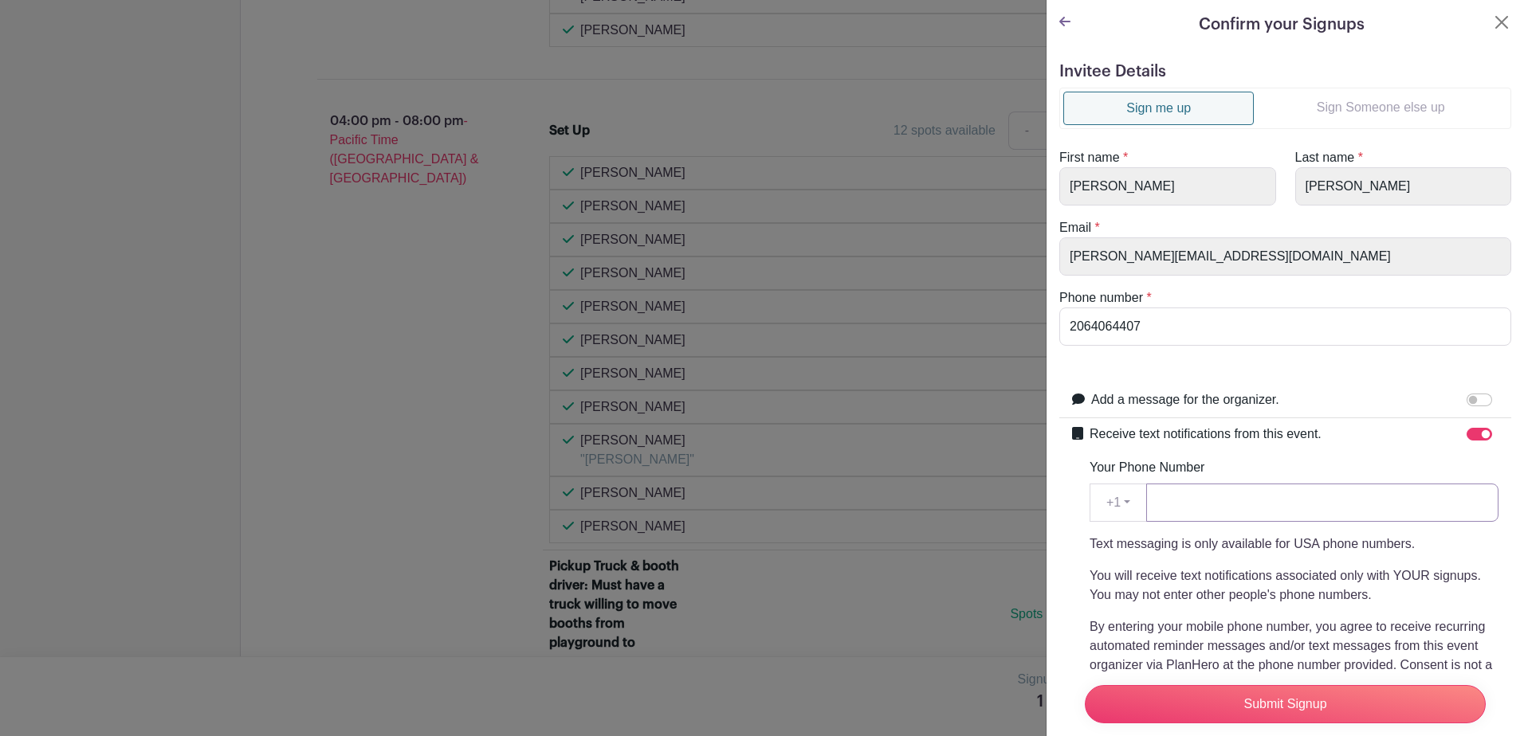
click at [1226, 508] on input "Your Phone Number" at bounding box center [1322, 503] width 352 height 38
type input "2064064407"
click at [1301, 471] on div "Your Phone Number +1 +1 2064064407 Text messaging is only available for USA pho…" at bounding box center [1293, 595] width 409 height 274
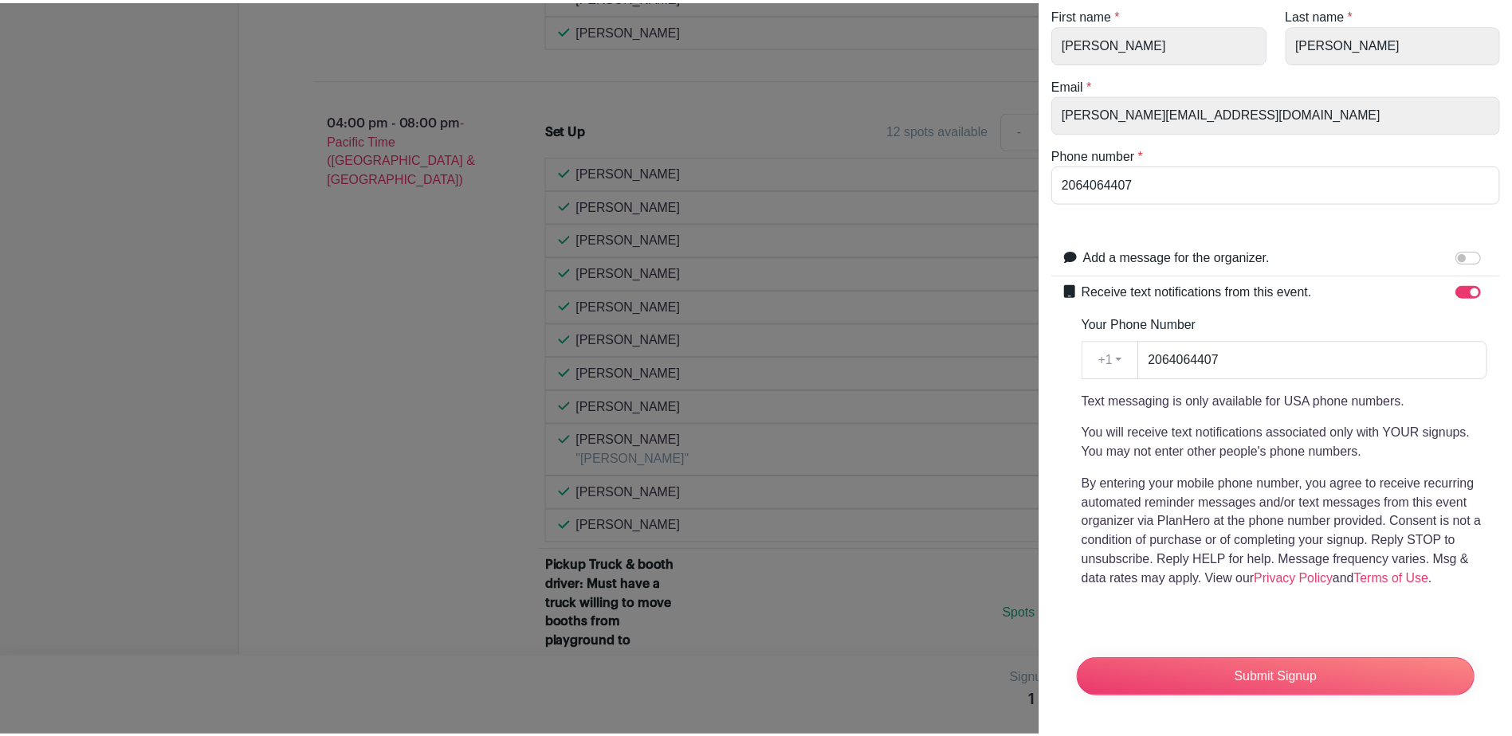
scroll to position [155, 0]
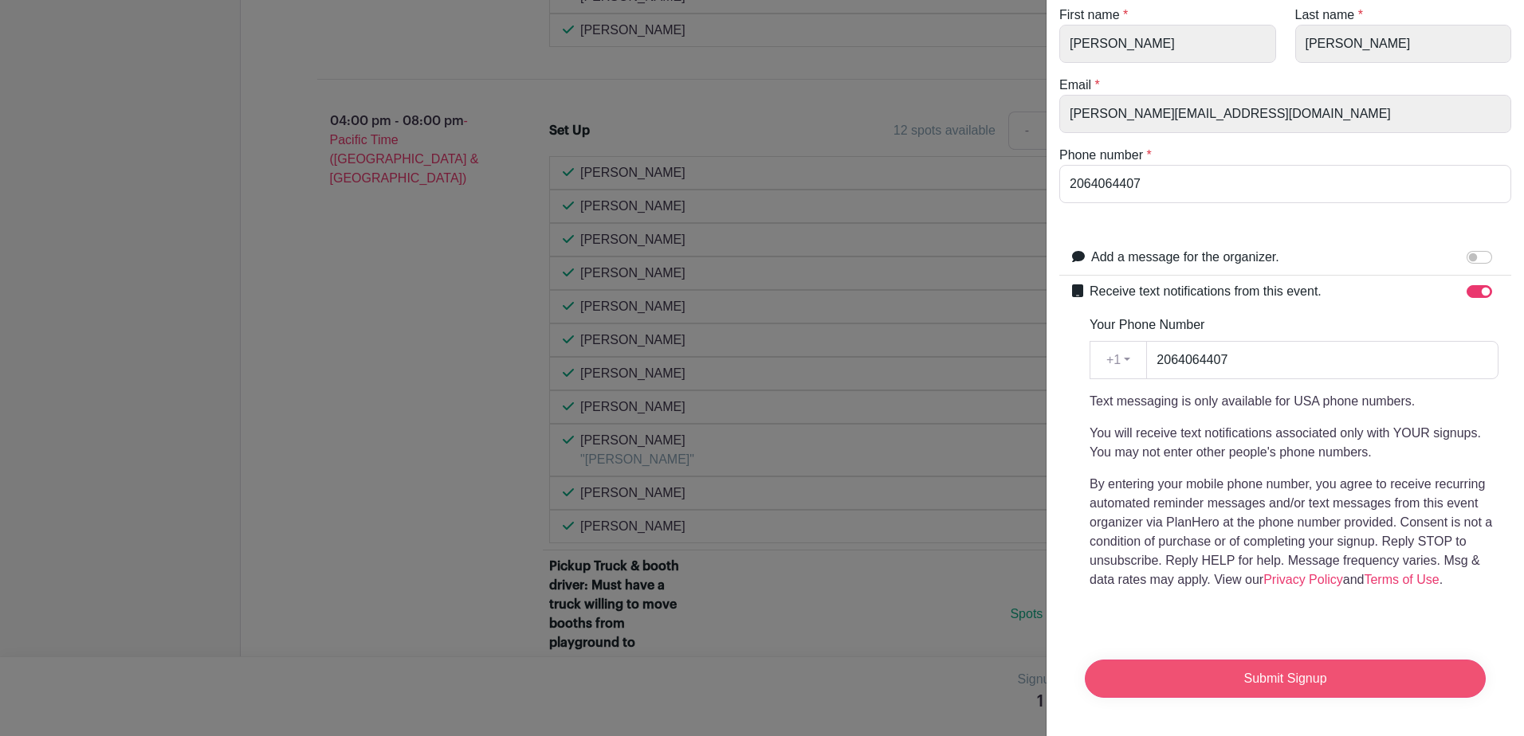
click at [1277, 661] on input "Submit Signup" at bounding box center [1285, 679] width 401 height 38
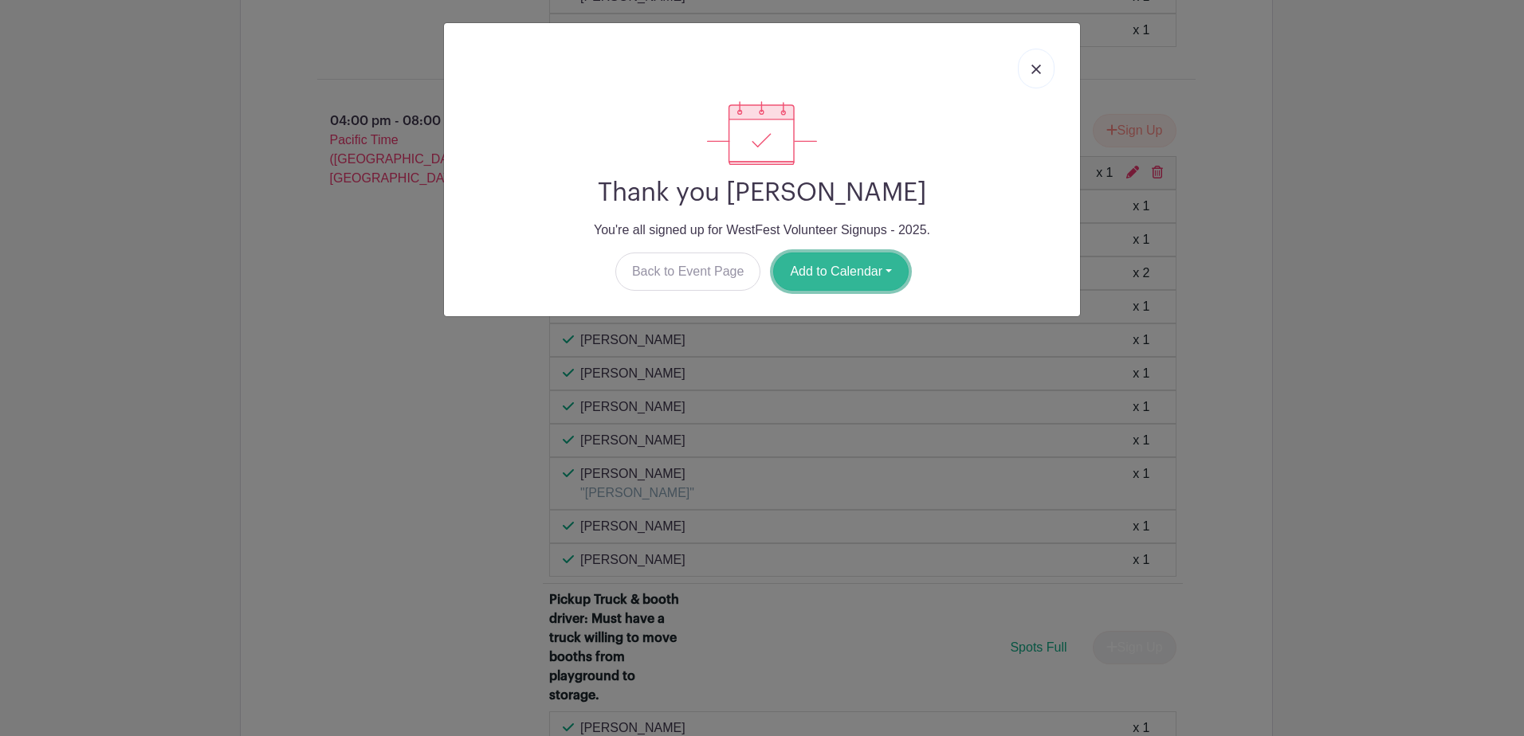
click at [856, 277] on button "Add to Calendar" at bounding box center [840, 272] width 135 height 38
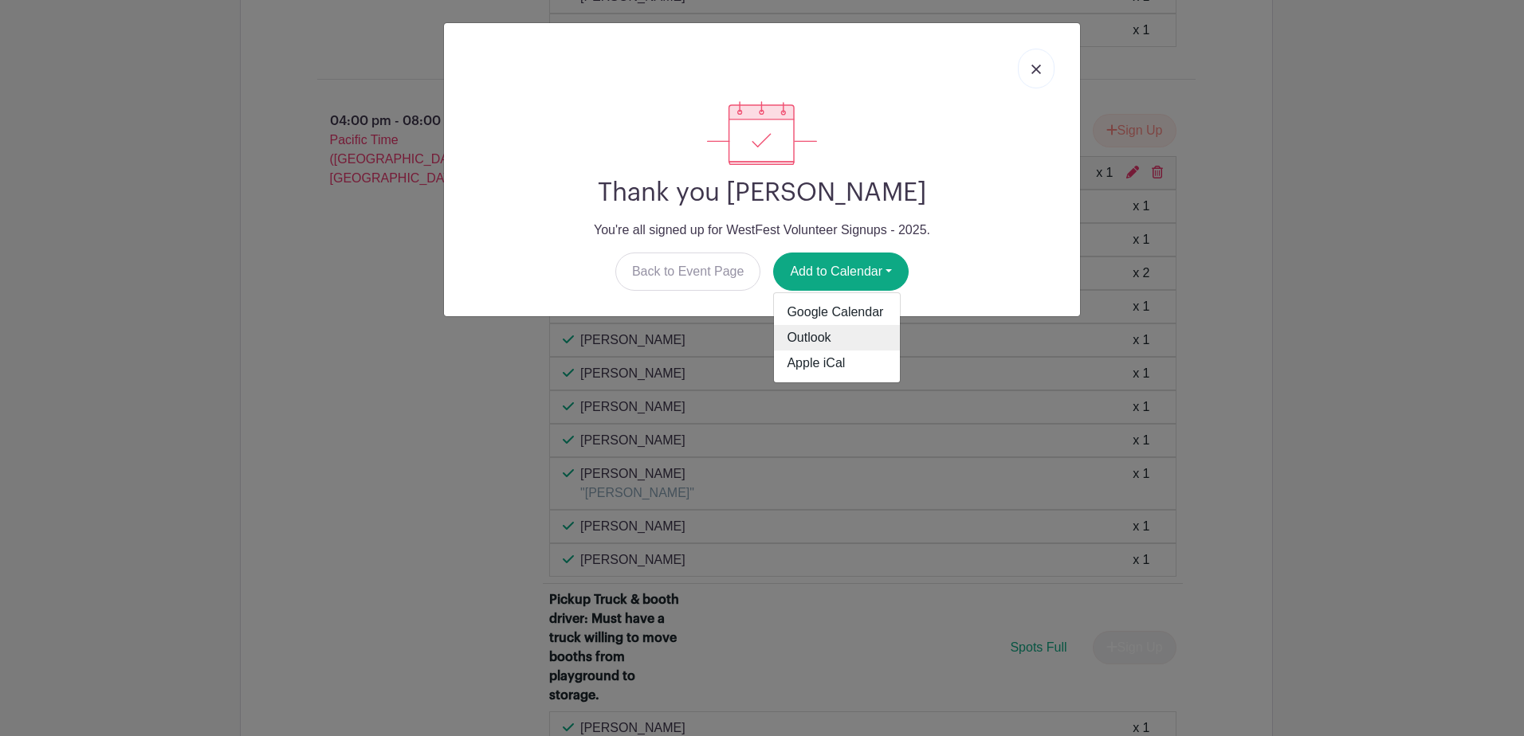
click at [812, 337] on link "Outlook" at bounding box center [837, 338] width 126 height 26
click at [1040, 69] on img at bounding box center [1036, 70] width 10 height 10
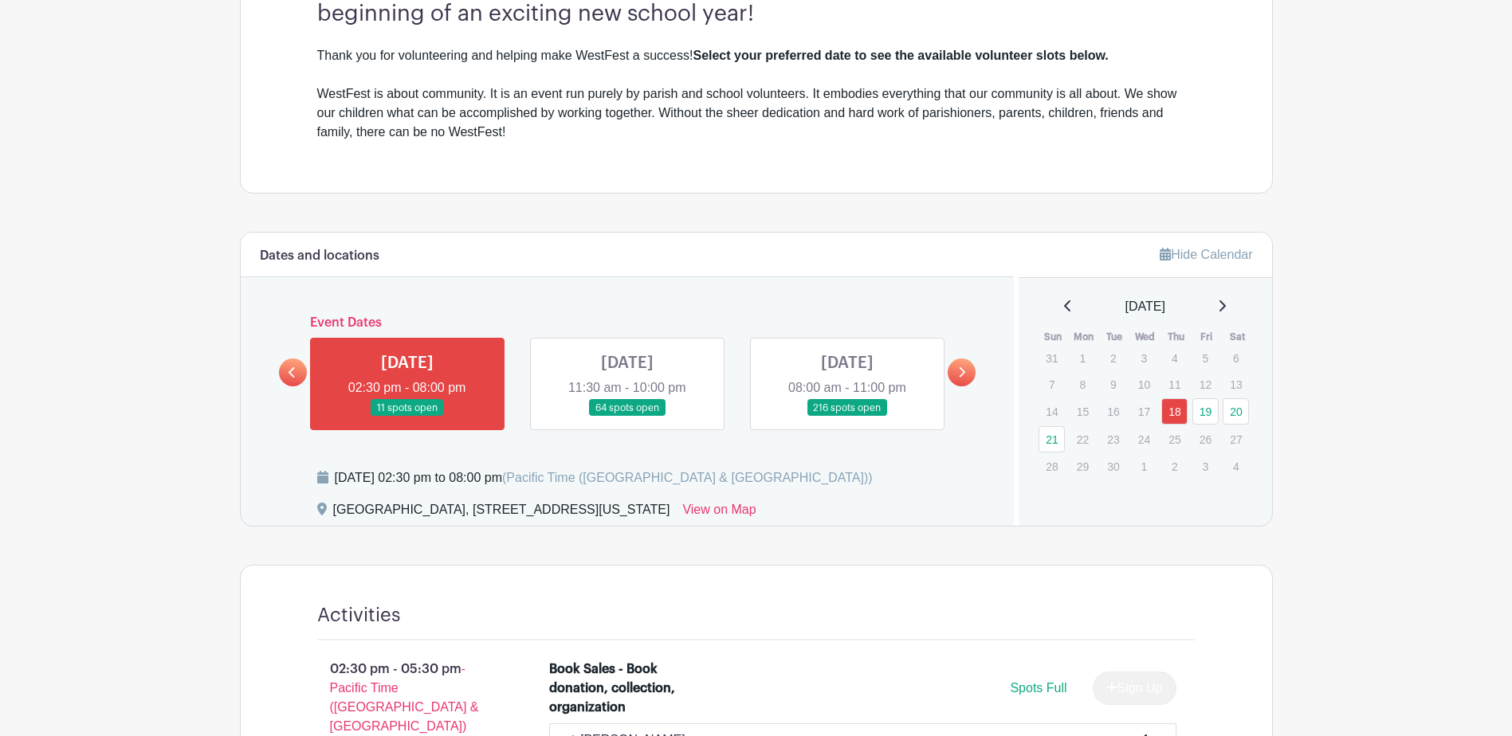
scroll to position [528, 0]
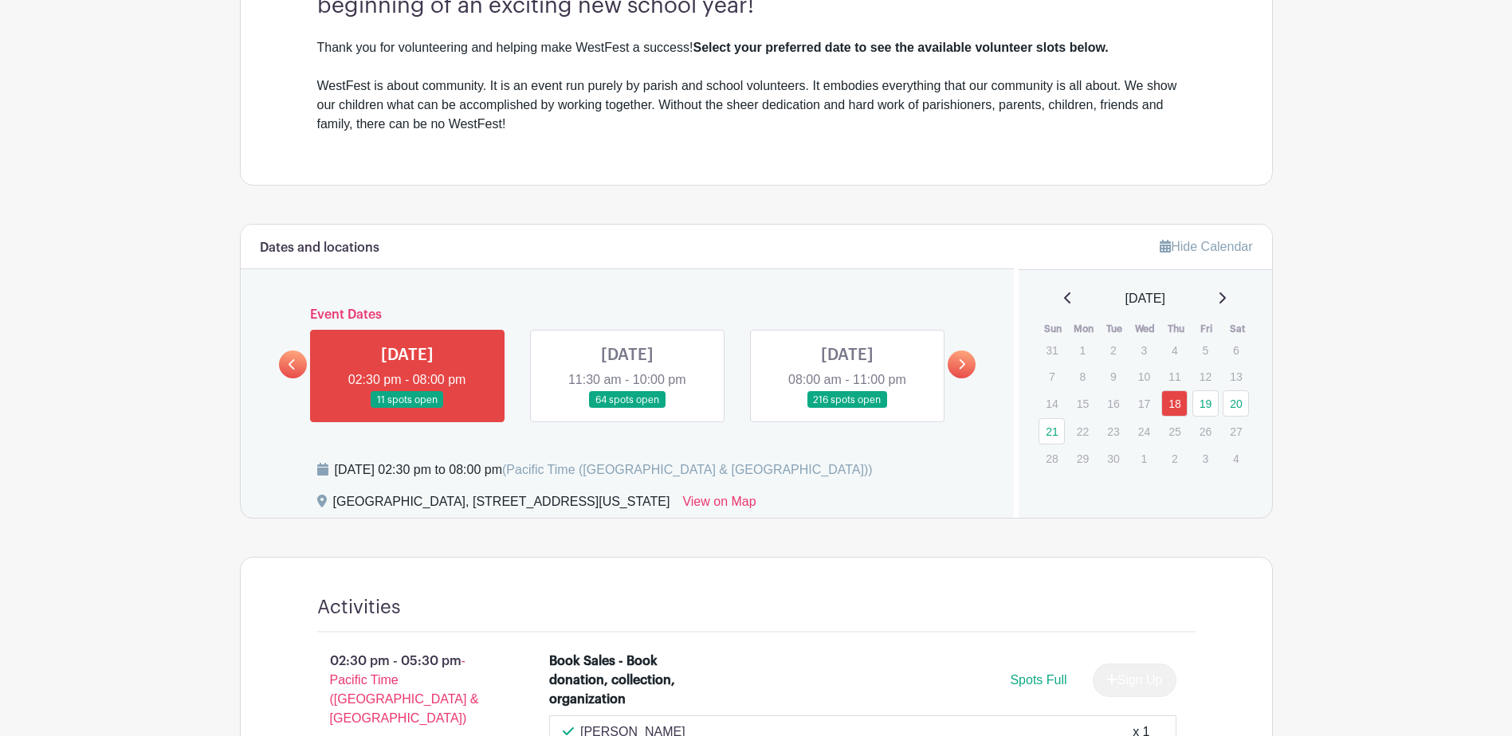
click at [961, 365] on icon at bounding box center [961, 365] width 7 height 12
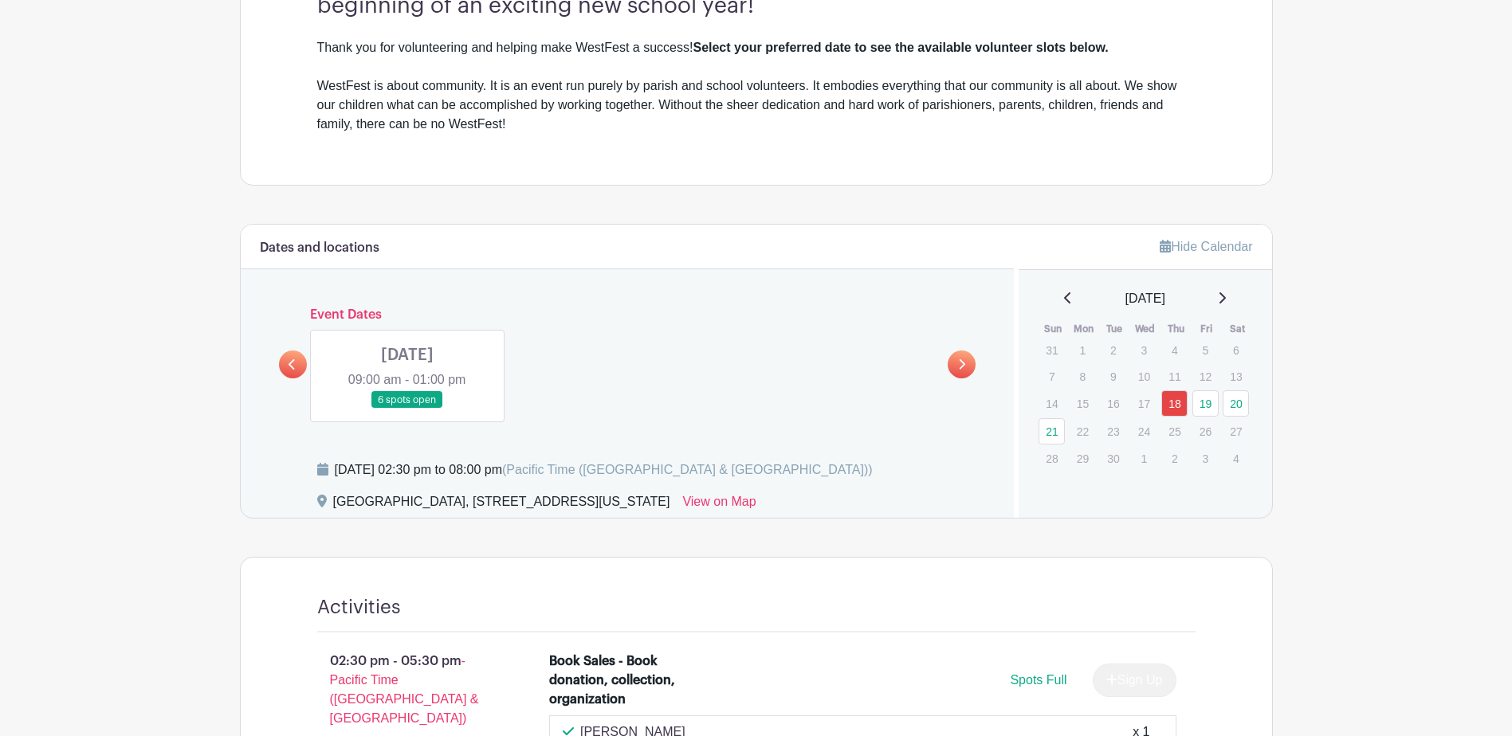
click at [407, 409] on link at bounding box center [407, 409] width 0 height 0
